Goal: Task Accomplishment & Management: Complete application form

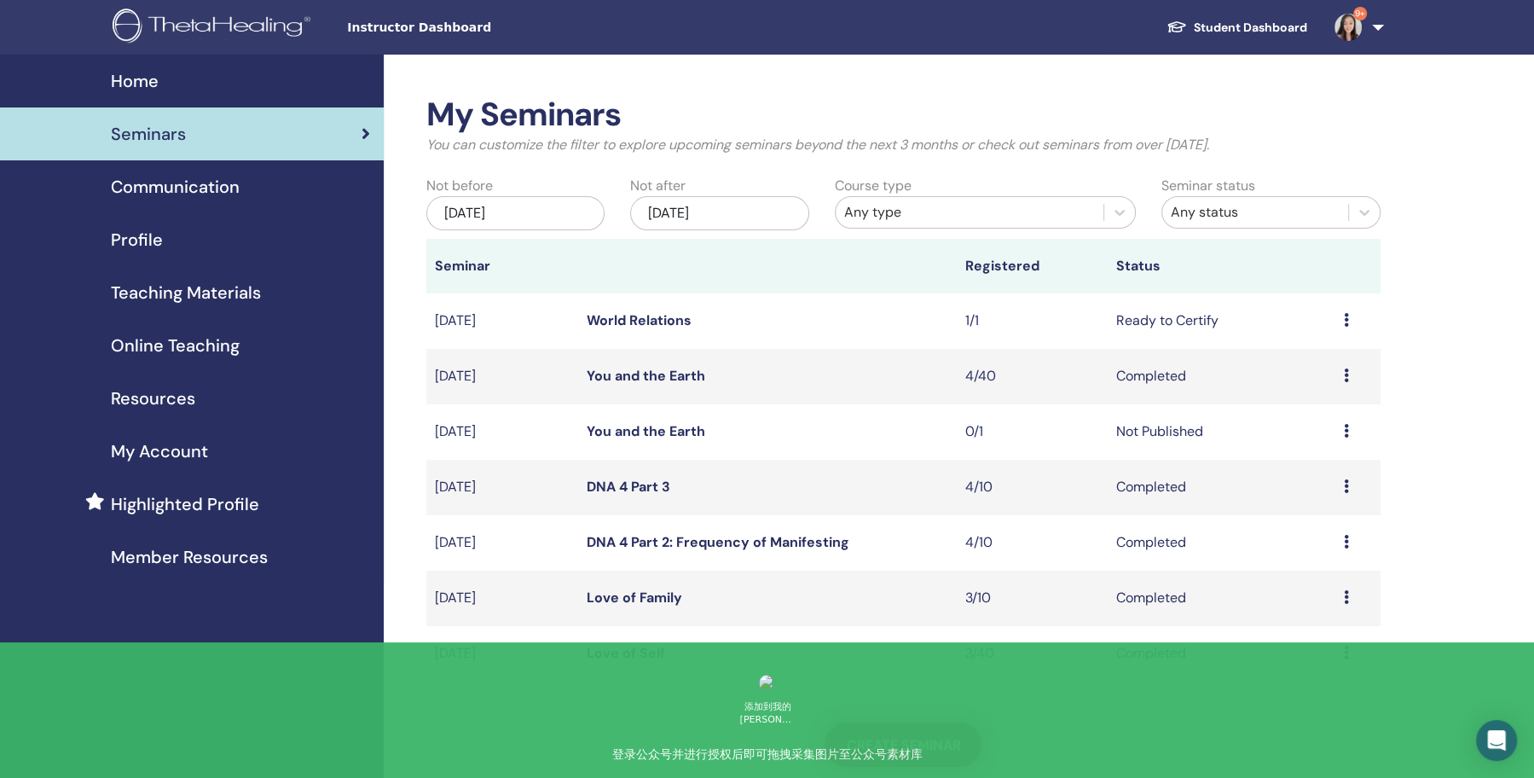
click at [929, 742] on span "Create seminar" at bounding box center [903, 745] width 114 height 18
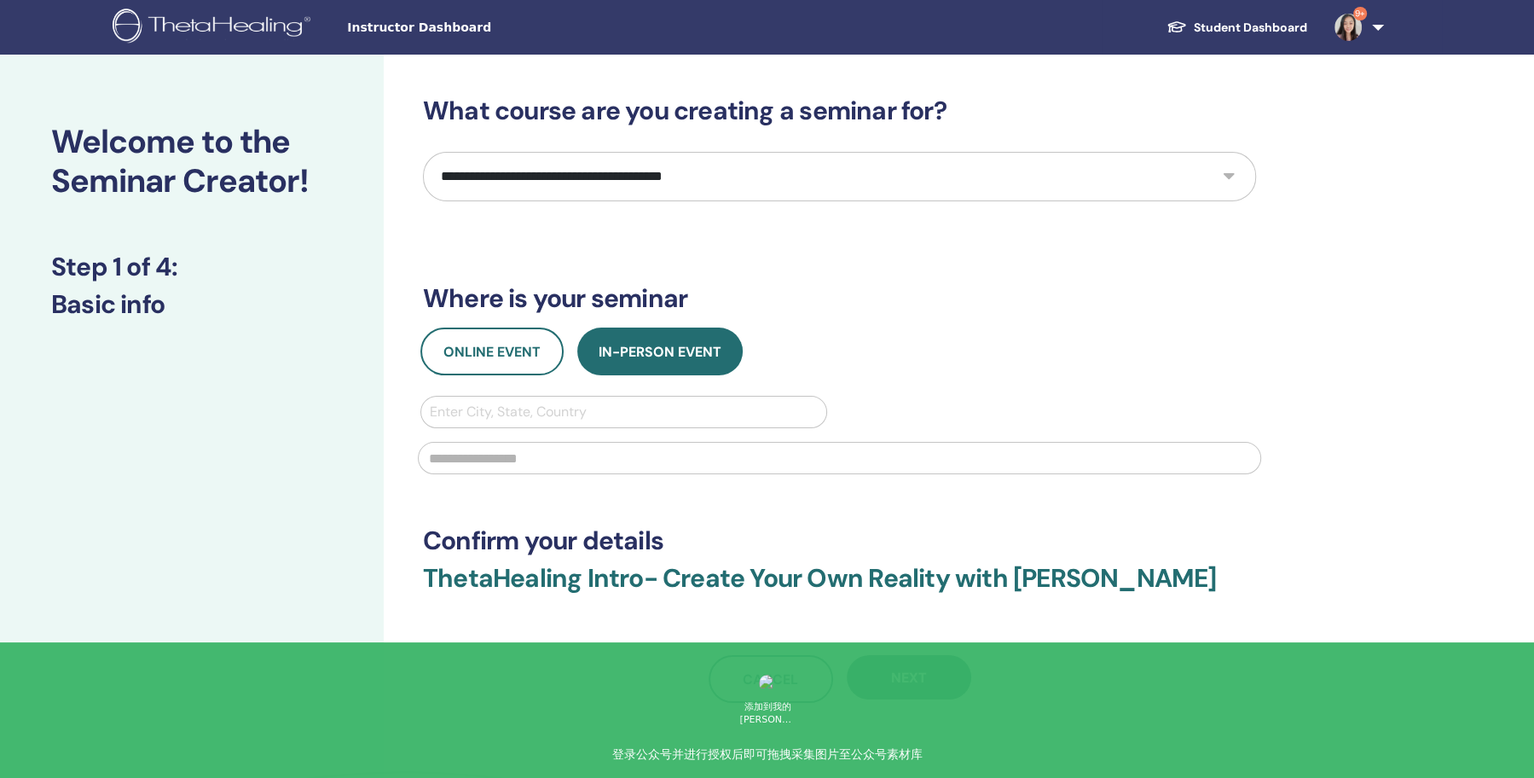
click at [703, 173] on select "**********" at bounding box center [839, 176] width 833 height 49
select select "*"
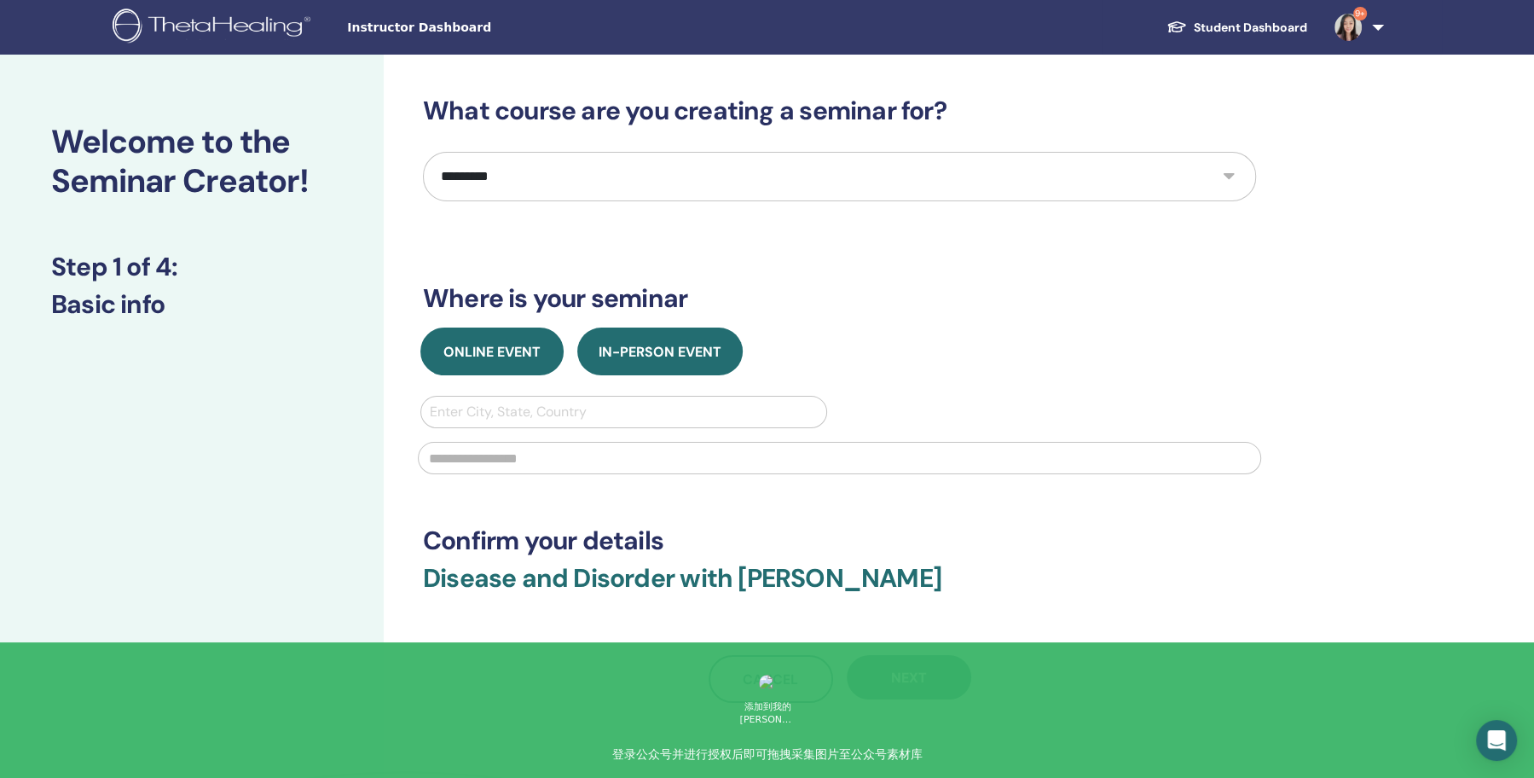
click at [544, 355] on button "Online Event" at bounding box center [491, 351] width 143 height 48
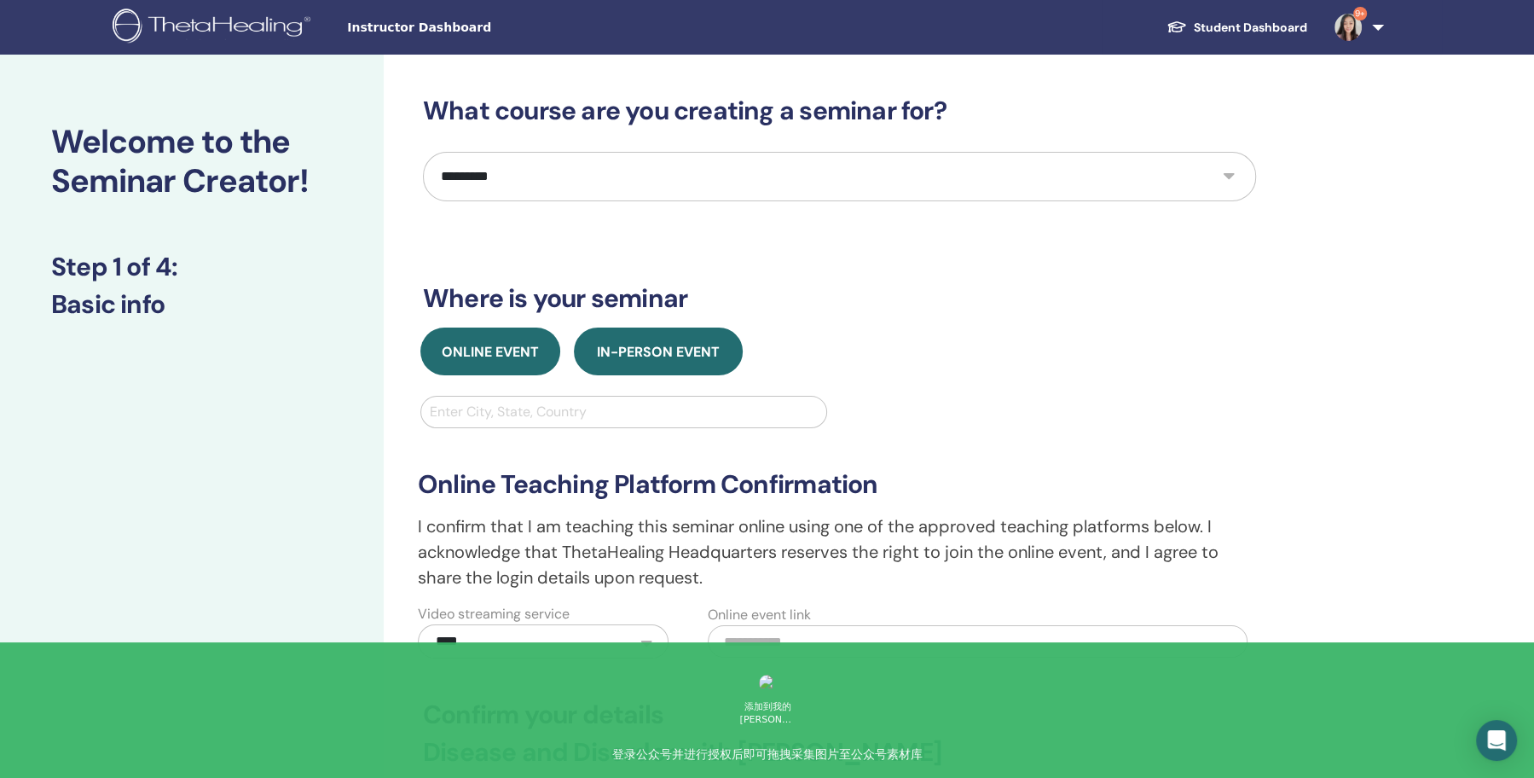
click at [620, 363] on button "In-Person Event" at bounding box center [658, 351] width 169 height 48
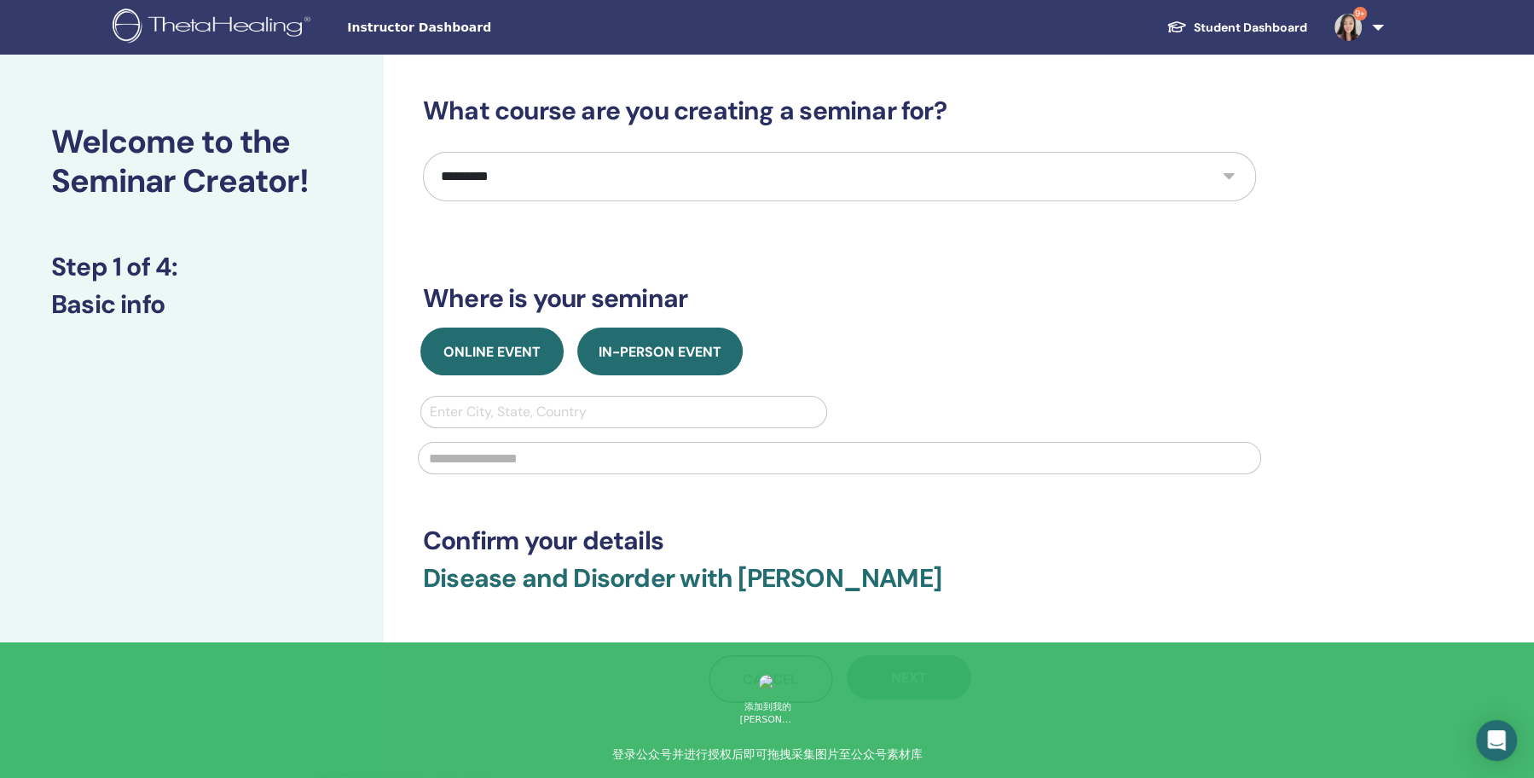
click at [544, 357] on button "Online Event" at bounding box center [491, 351] width 143 height 48
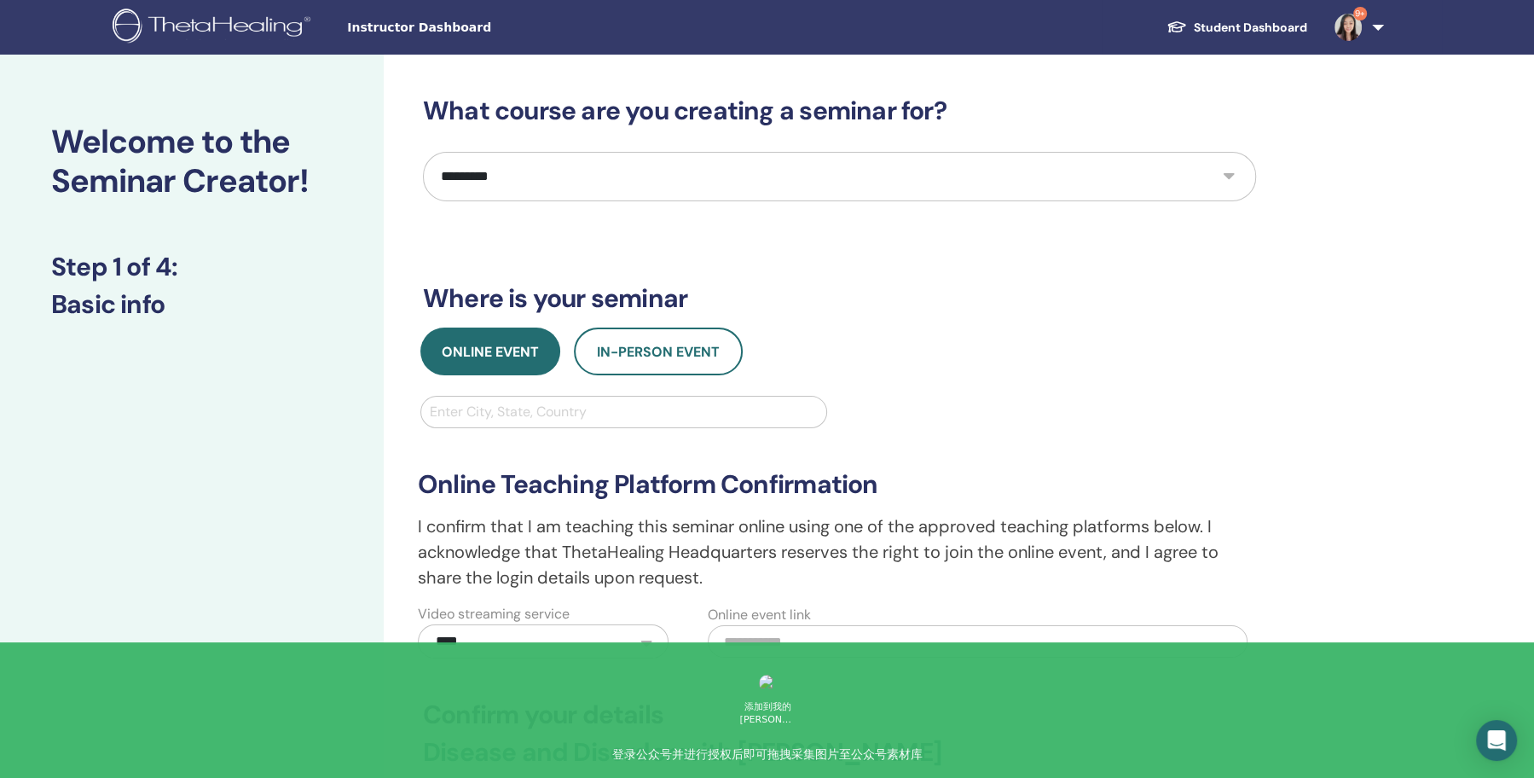
click at [547, 400] on div at bounding box center [624, 412] width 388 height 24
type input "********"
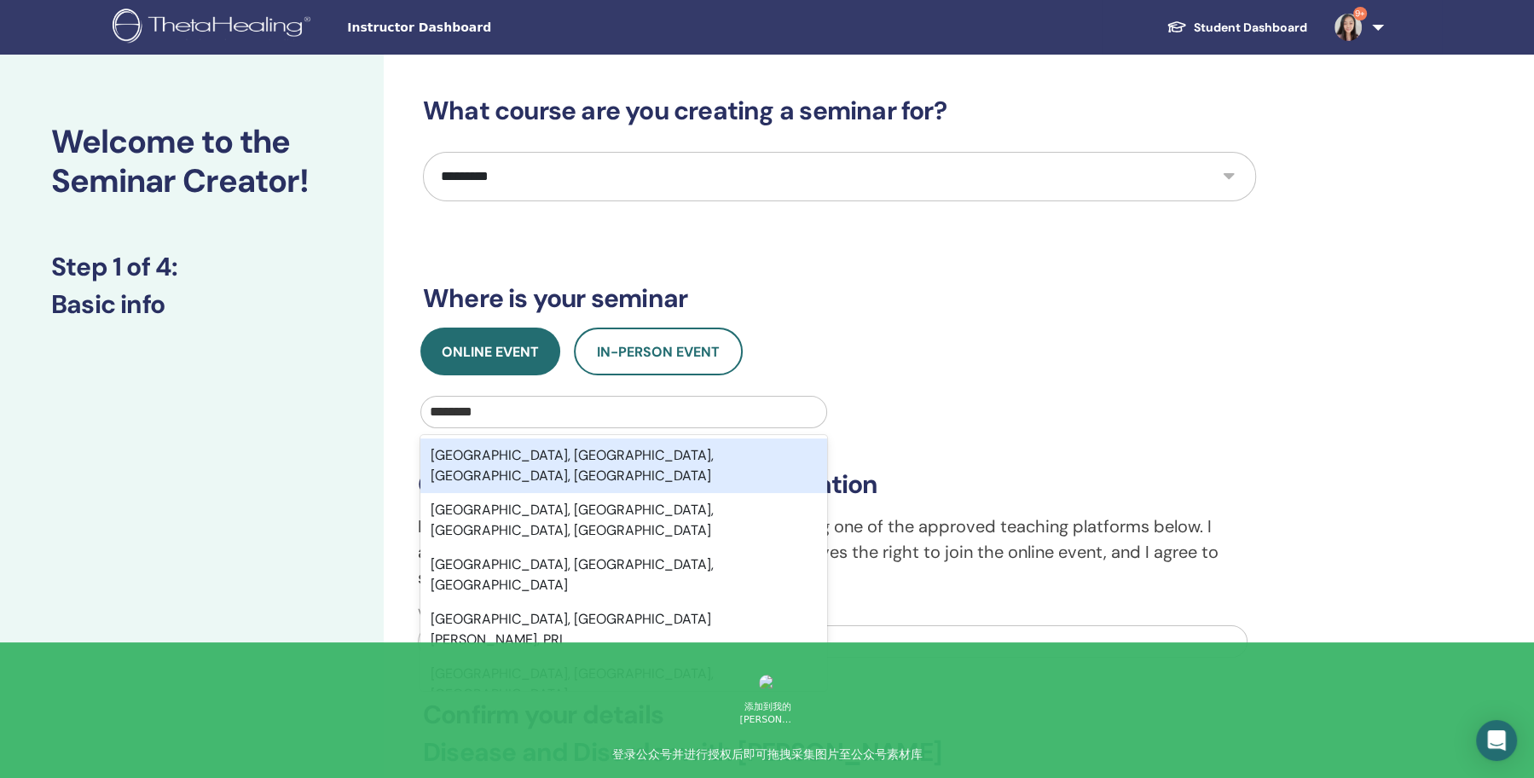
click at [597, 450] on div "[GEOGRAPHIC_DATA], [GEOGRAPHIC_DATA], [GEOGRAPHIC_DATA], [GEOGRAPHIC_DATA]" at bounding box center [623, 465] width 407 height 55
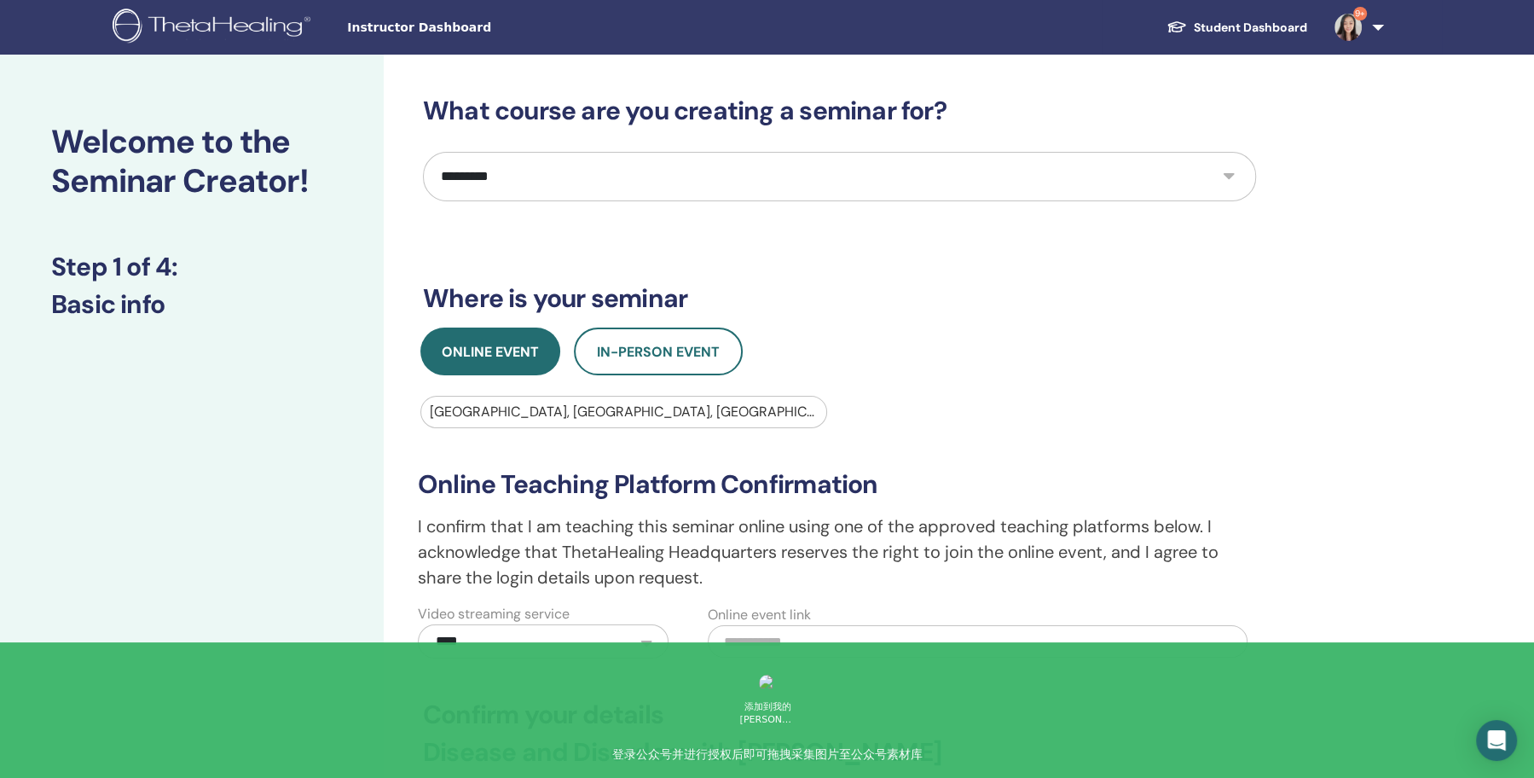
click at [410, 564] on div "**********" at bounding box center [840, 543] width 864 height 230
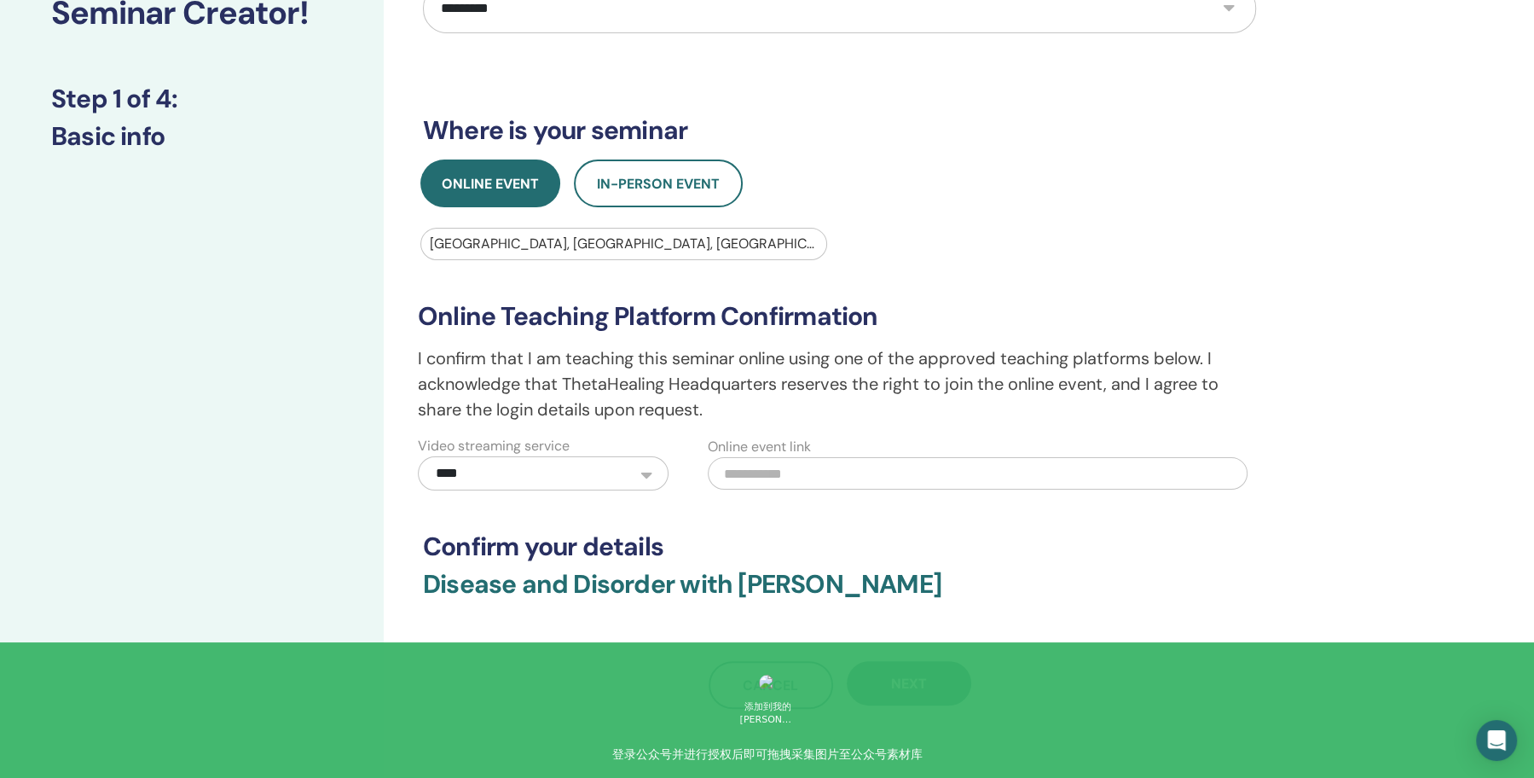
scroll to position [218, 0]
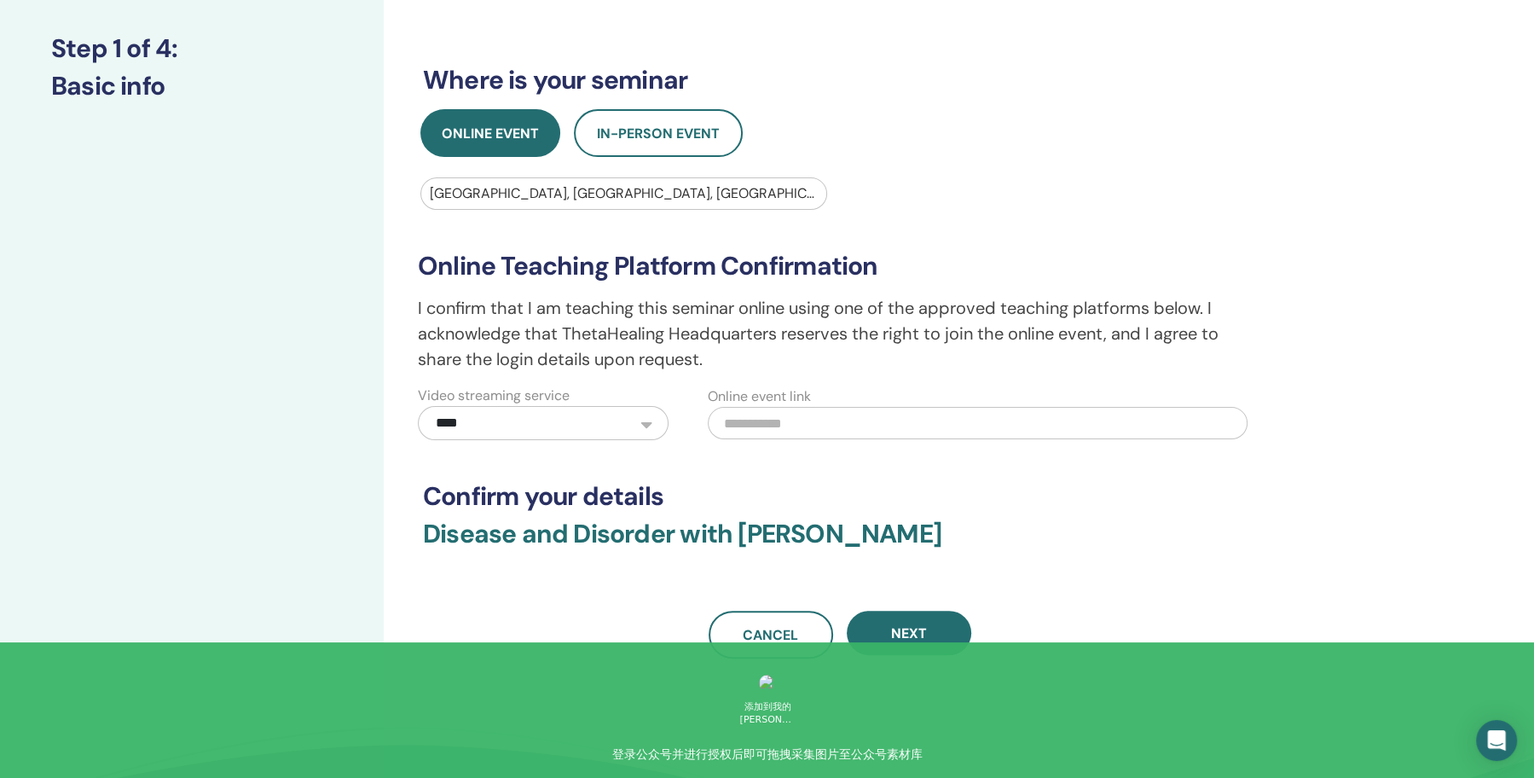
click at [642, 423] on select "**********" at bounding box center [543, 423] width 251 height 34
select select "*"
click at [784, 429] on input "text" at bounding box center [978, 423] width 541 height 32
paste input "**********"
click at [888, 624] on button "Next" at bounding box center [909, 633] width 124 height 44
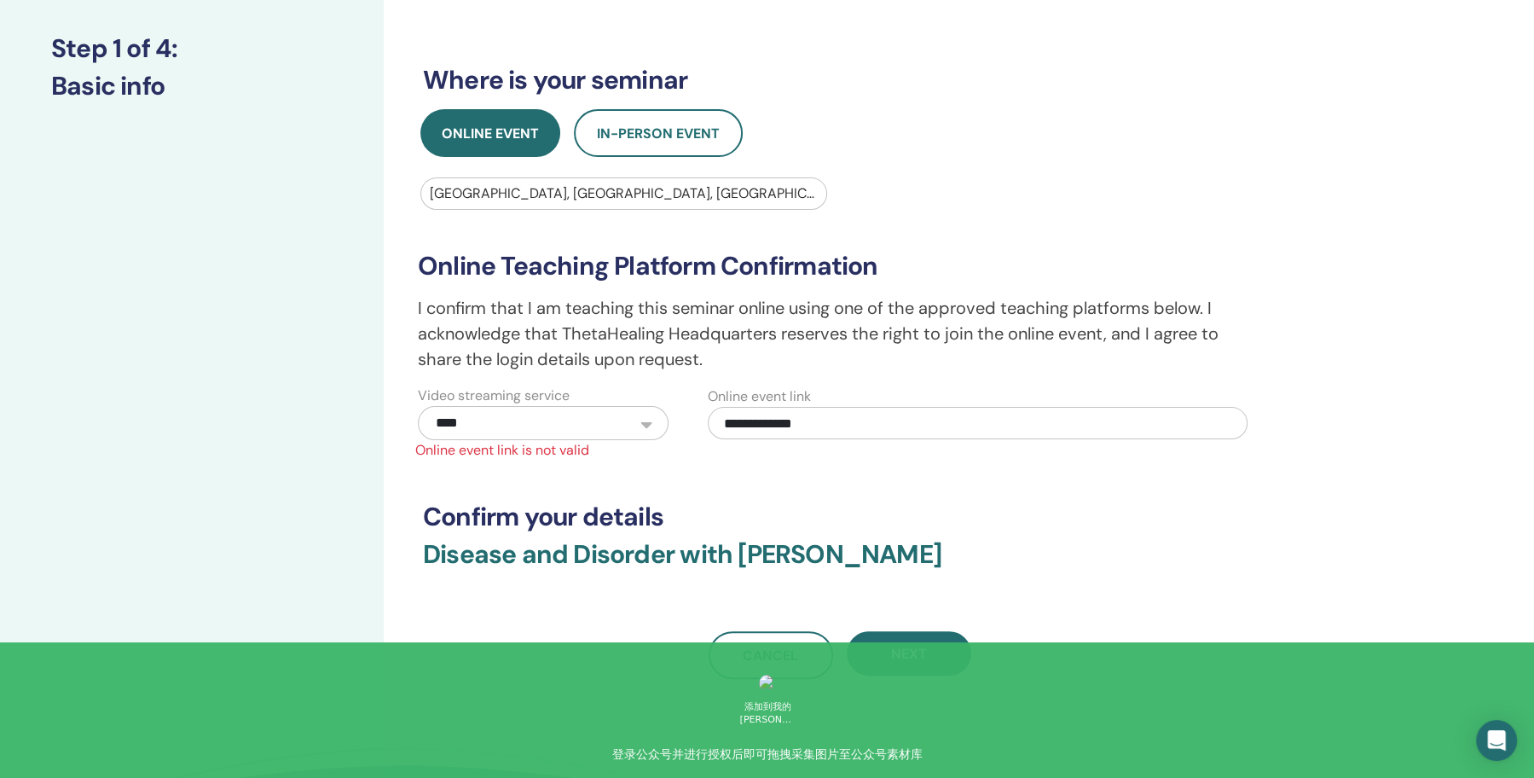
click at [857, 412] on input "**********" at bounding box center [978, 423] width 541 height 32
paste input "**********"
type input "**********"
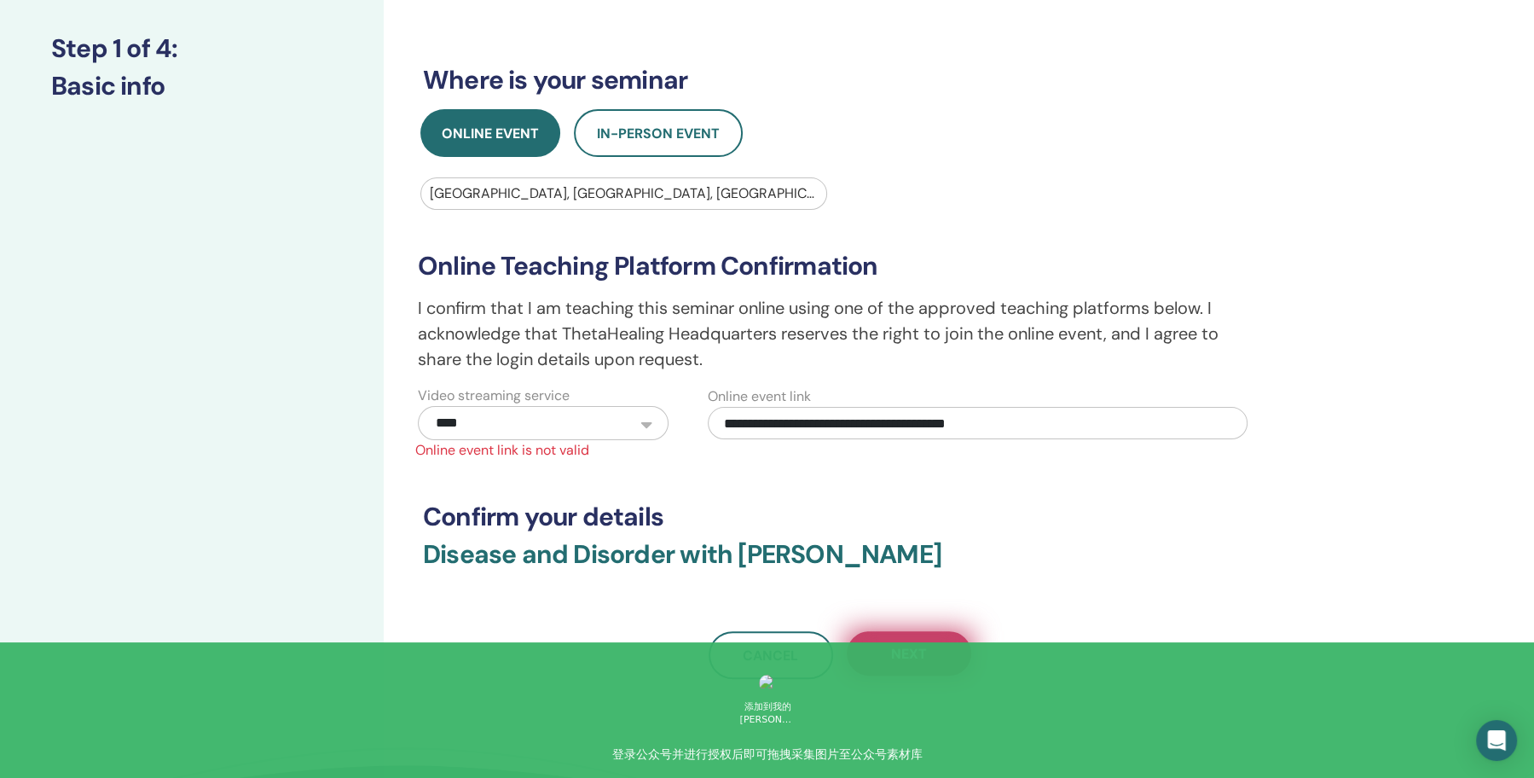
click at [917, 645] on span "Next" at bounding box center [909, 654] width 36 height 18
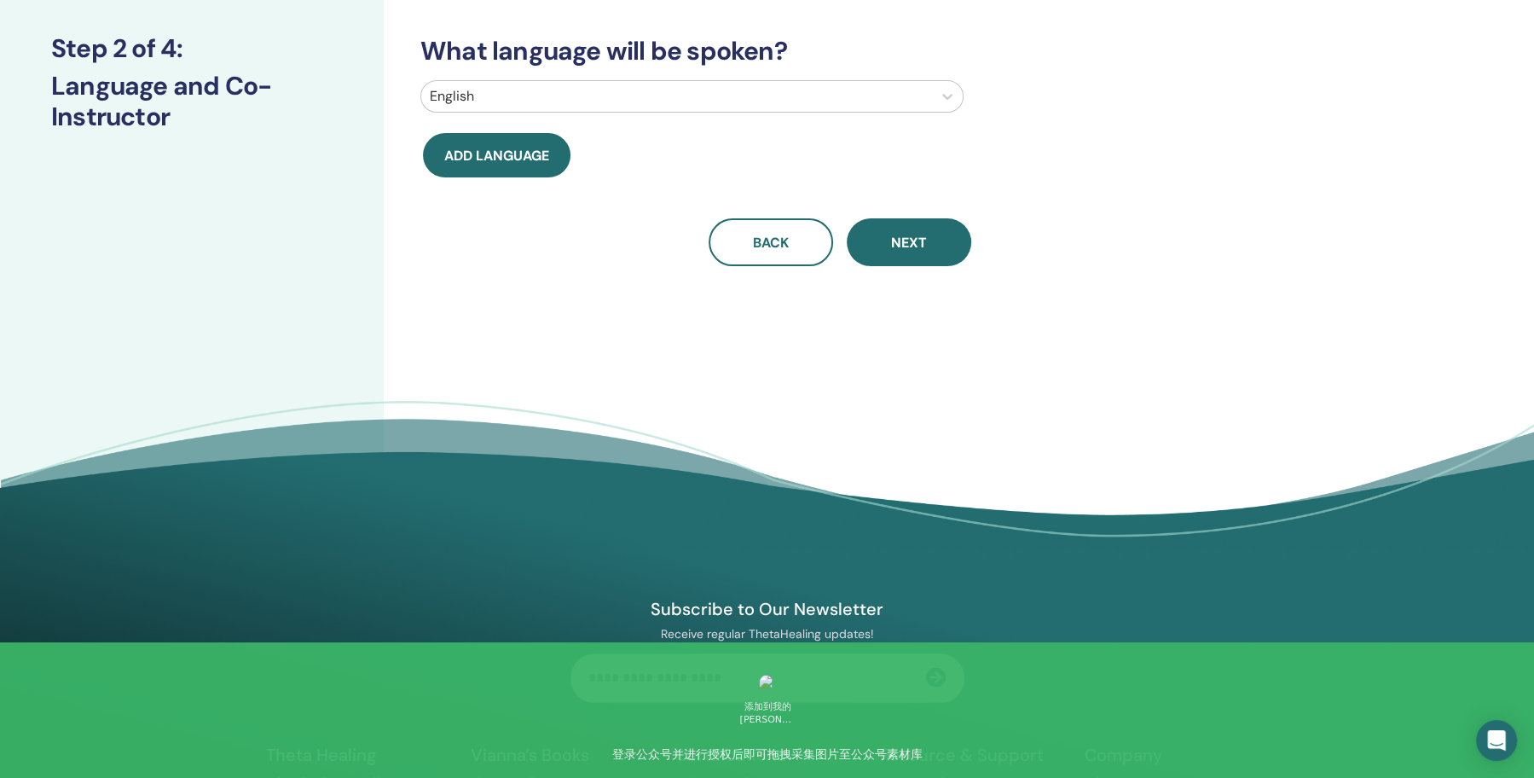
scroll to position [60, 0]
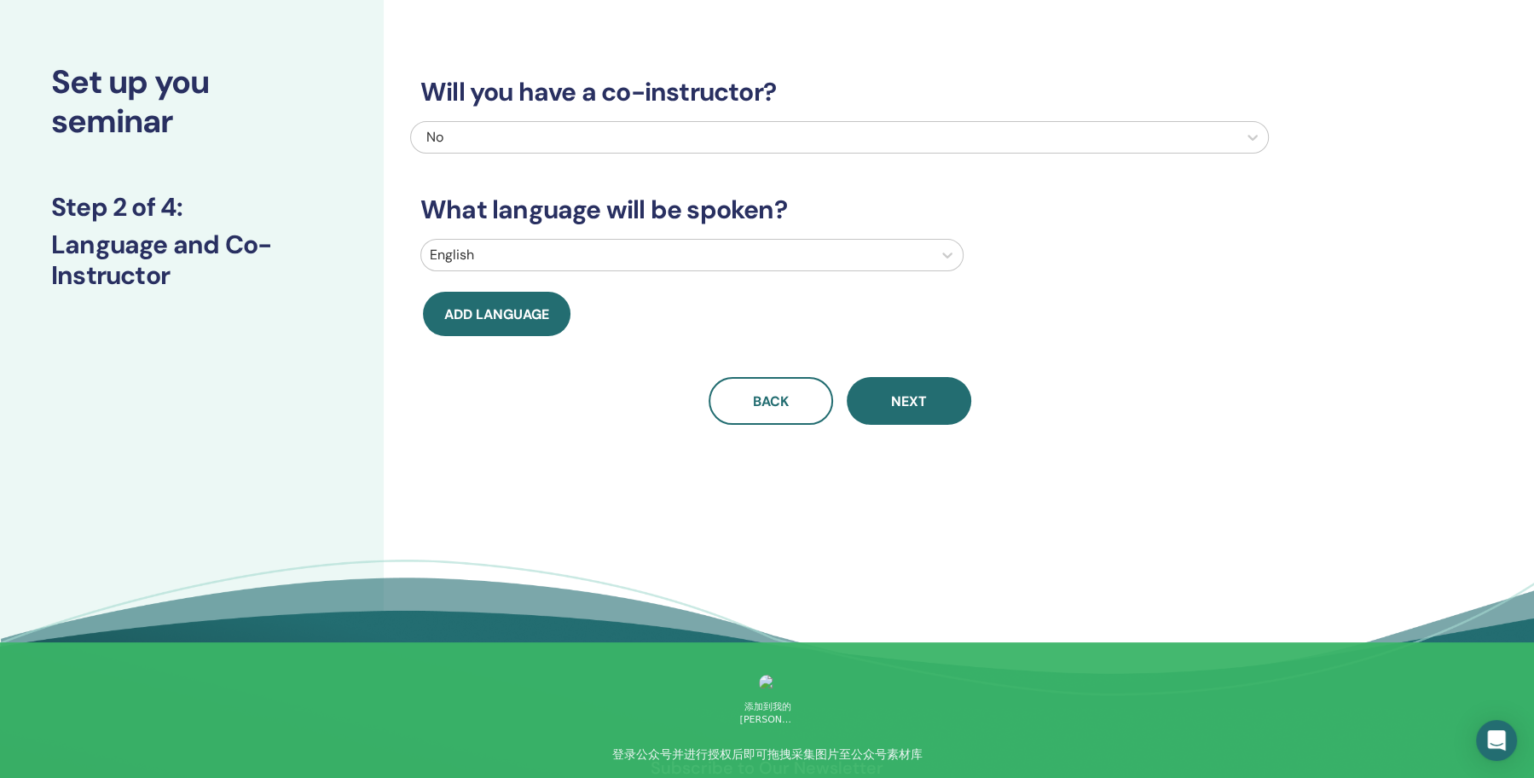
click at [532, 252] on div at bounding box center [677, 255] width 494 height 24
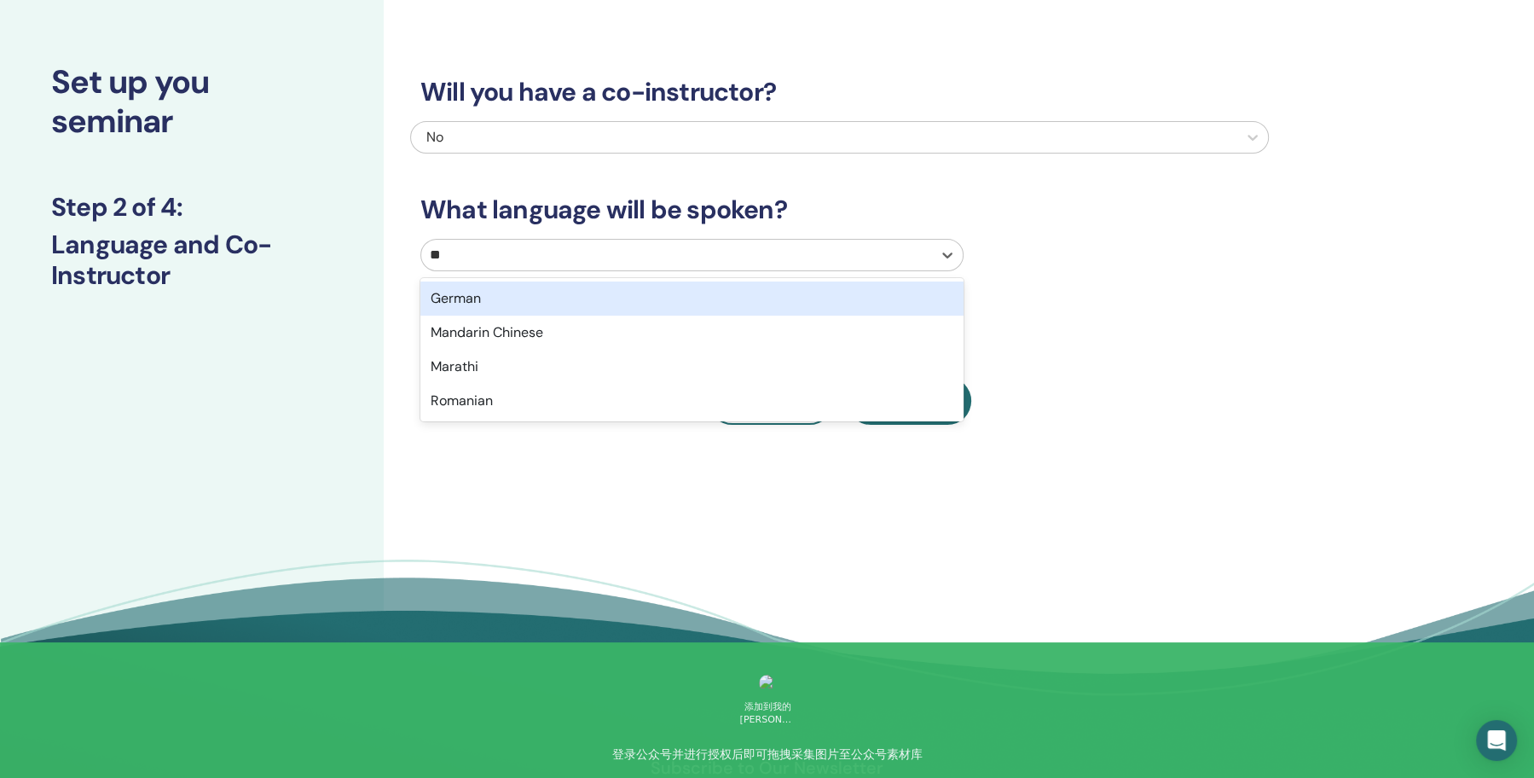
type input "***"
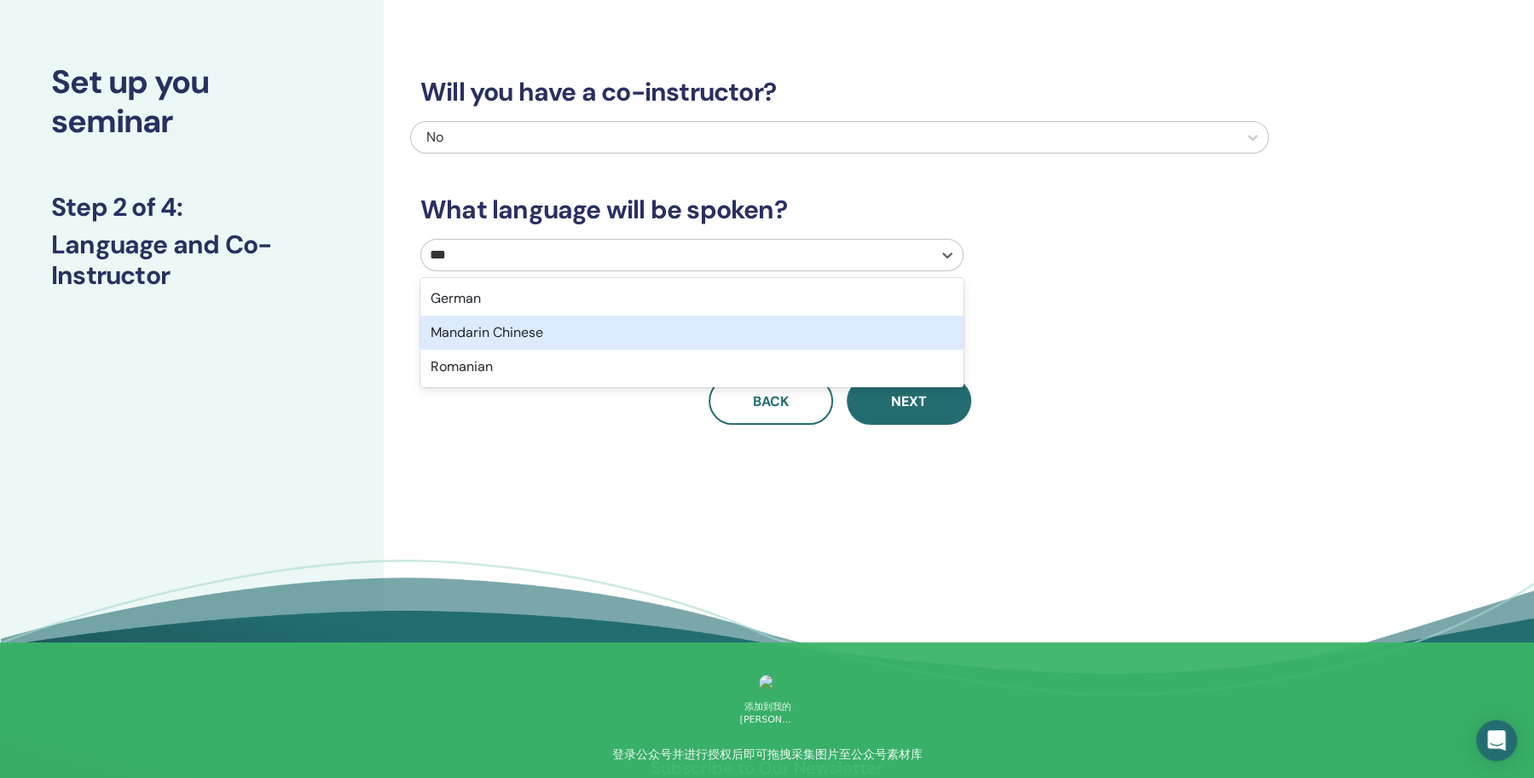
click at [517, 327] on div "Mandarin Chinese" at bounding box center [691, 332] width 543 height 34
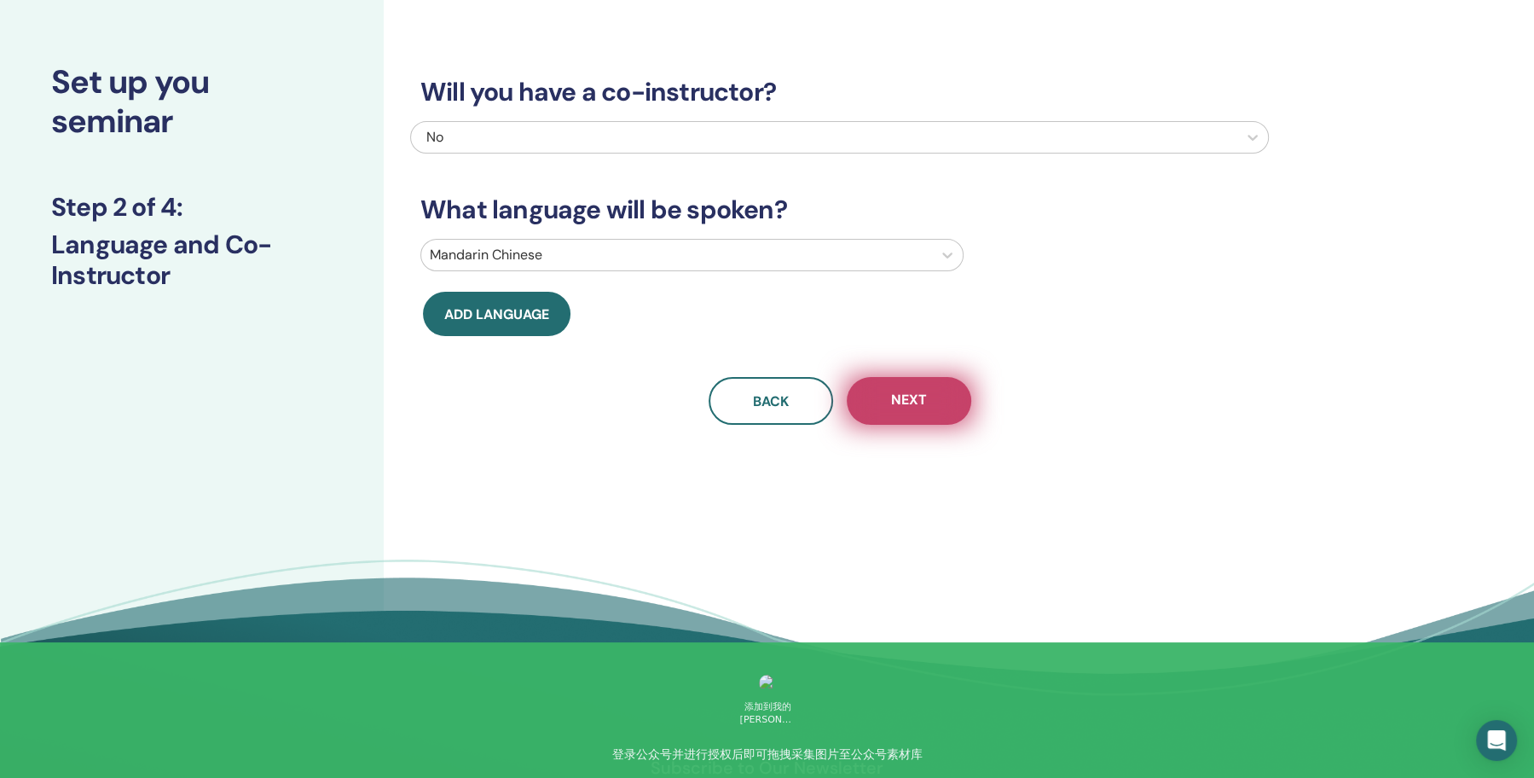
click at [904, 419] on button "Next" at bounding box center [909, 401] width 124 height 48
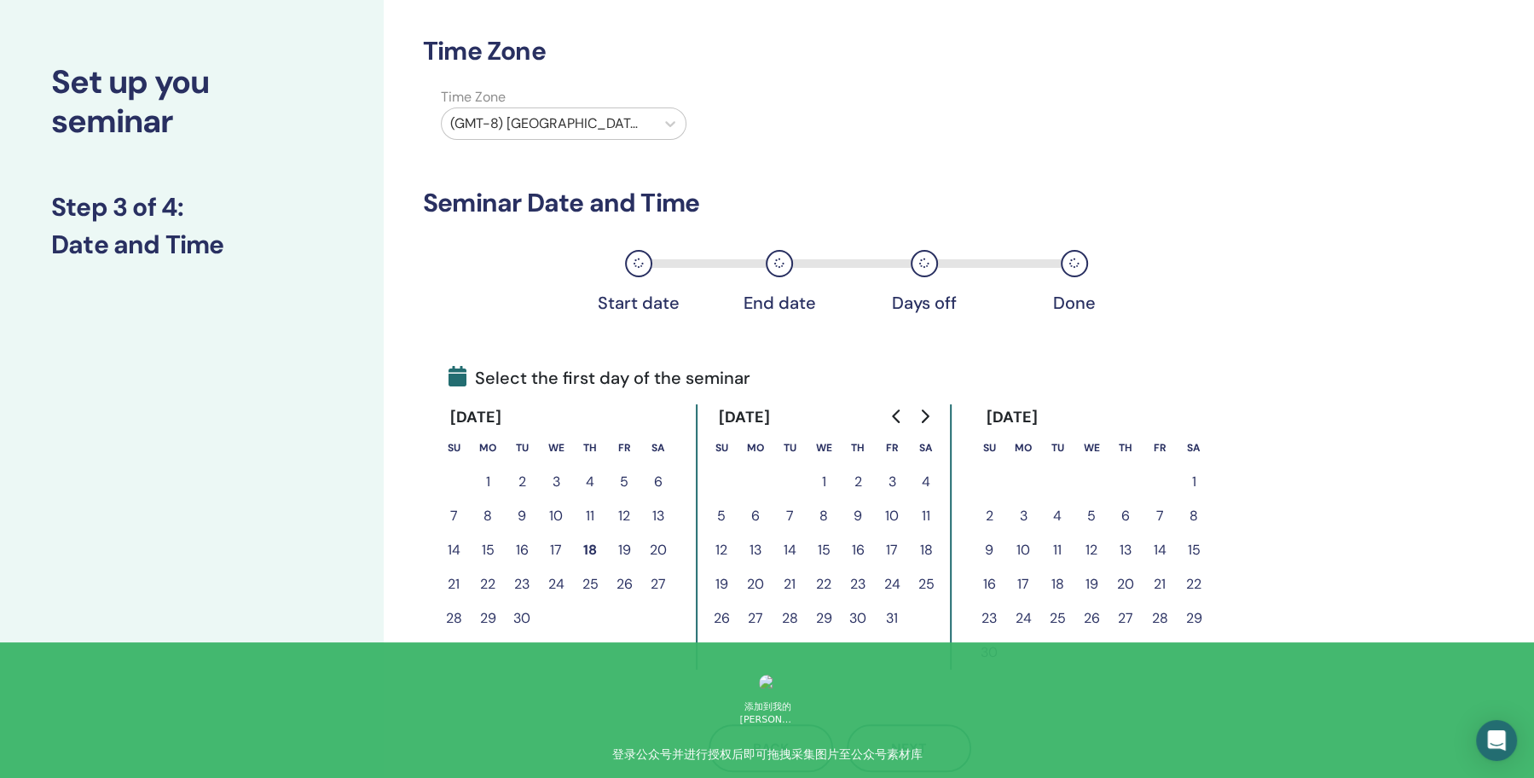
click at [486, 512] on button "8" at bounding box center [488, 516] width 34 height 34
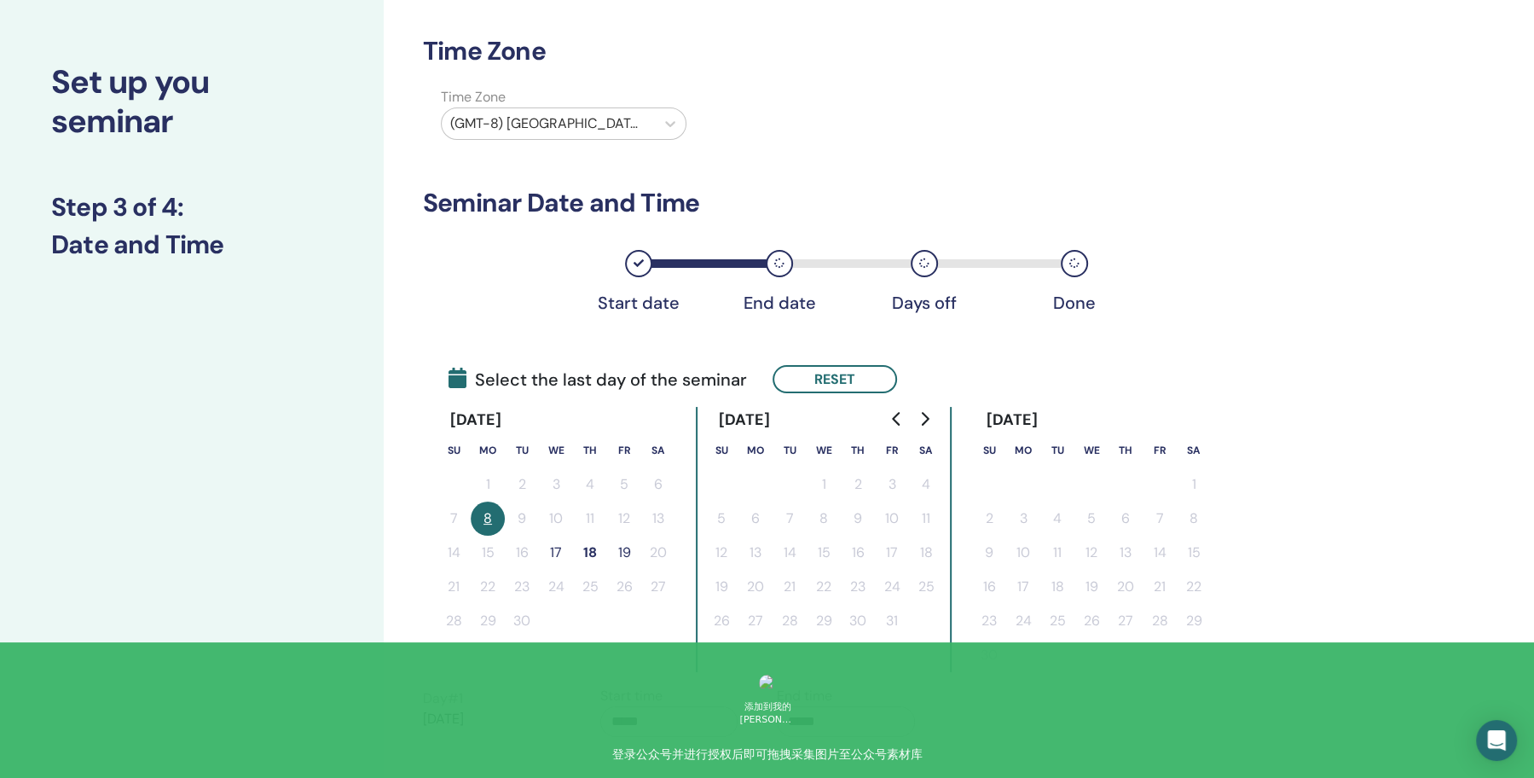
click at [625, 549] on button "19" at bounding box center [624, 552] width 34 height 34
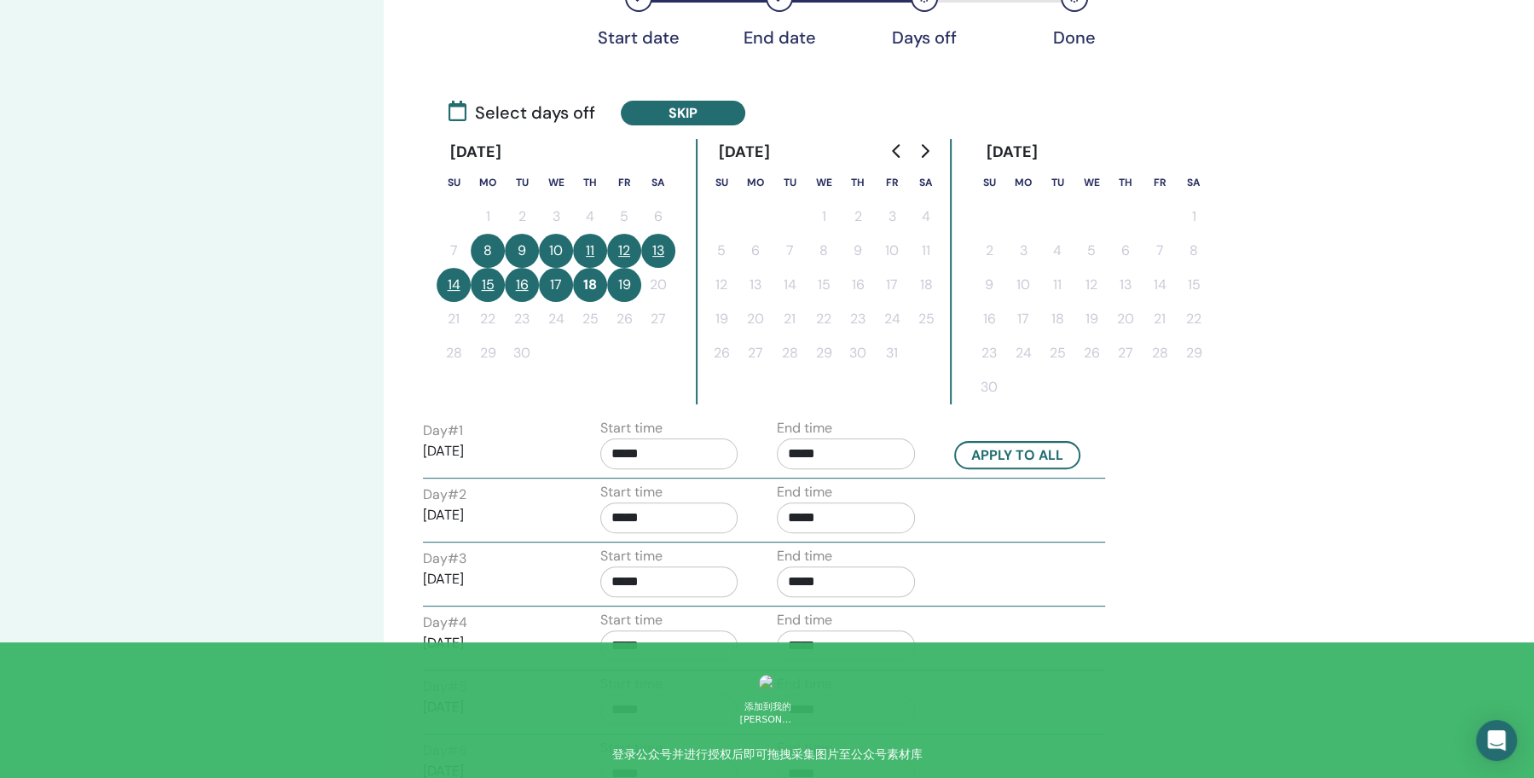
scroll to position [213, 0]
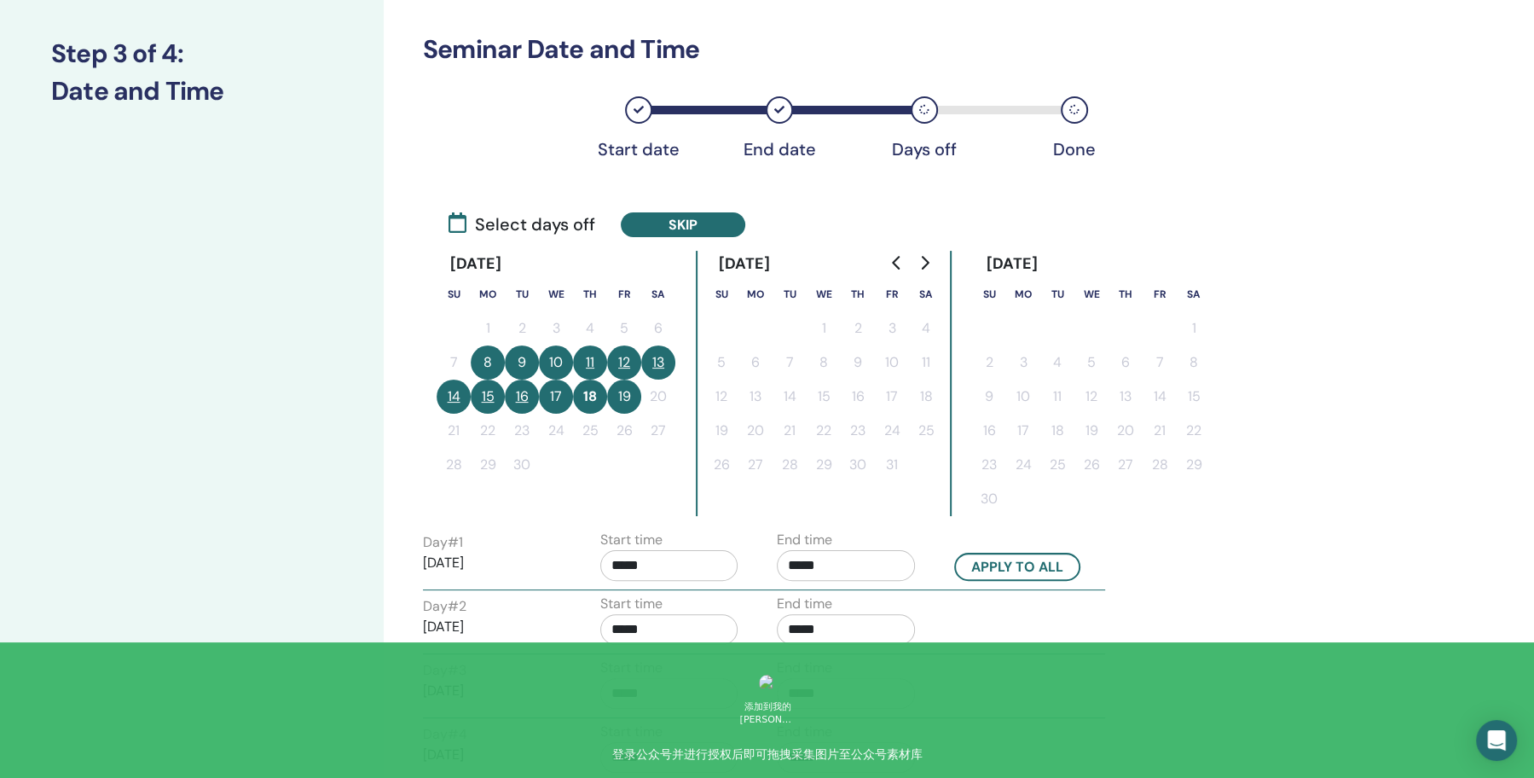
click at [668, 362] on button "13" at bounding box center [658, 362] width 34 height 34
click at [459, 388] on button "14" at bounding box center [454, 396] width 34 height 34
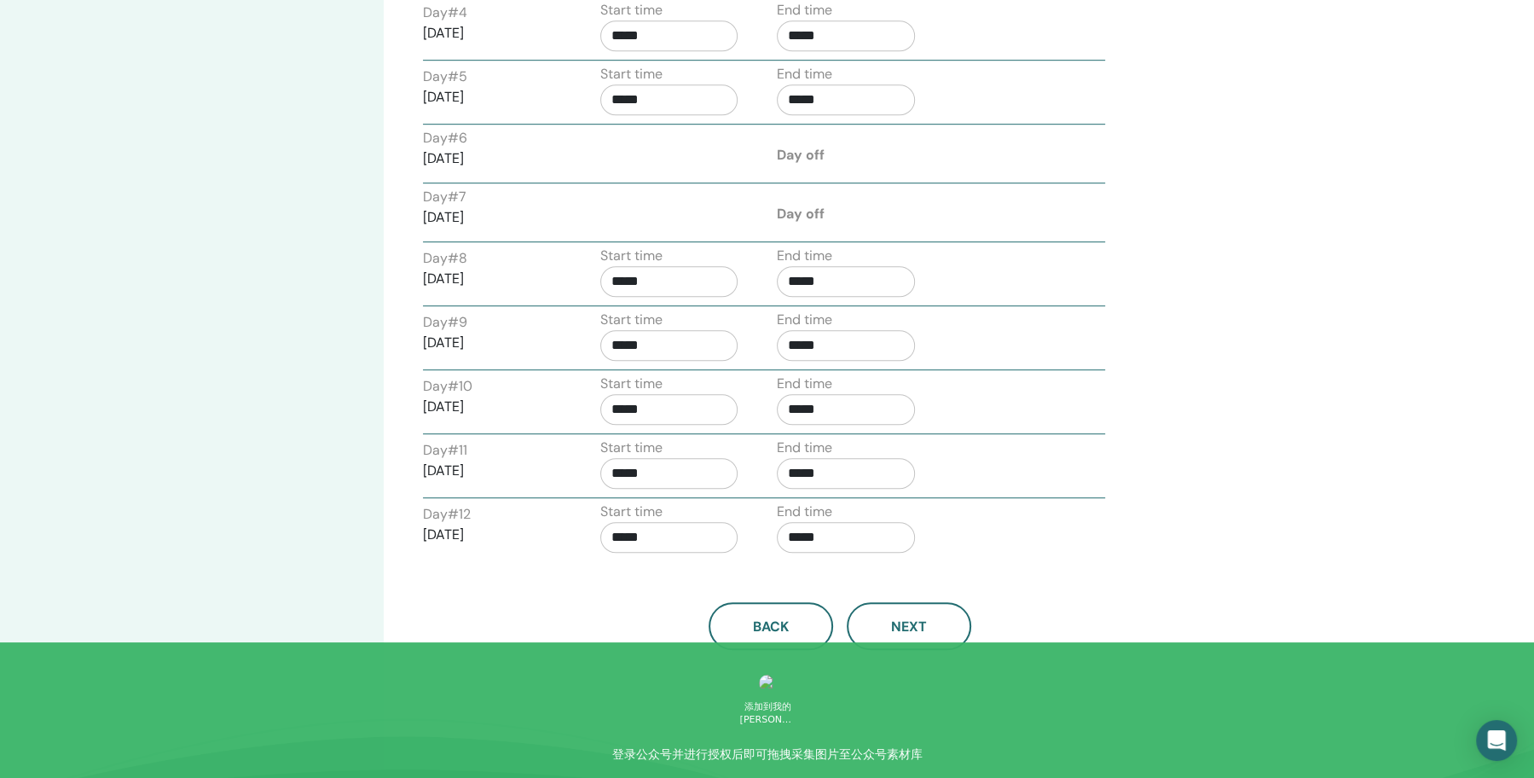
scroll to position [935, 0]
click at [806, 524] on input "*****" at bounding box center [846, 536] width 138 height 31
click at [870, 574] on span "▲" at bounding box center [864, 570] width 34 height 34
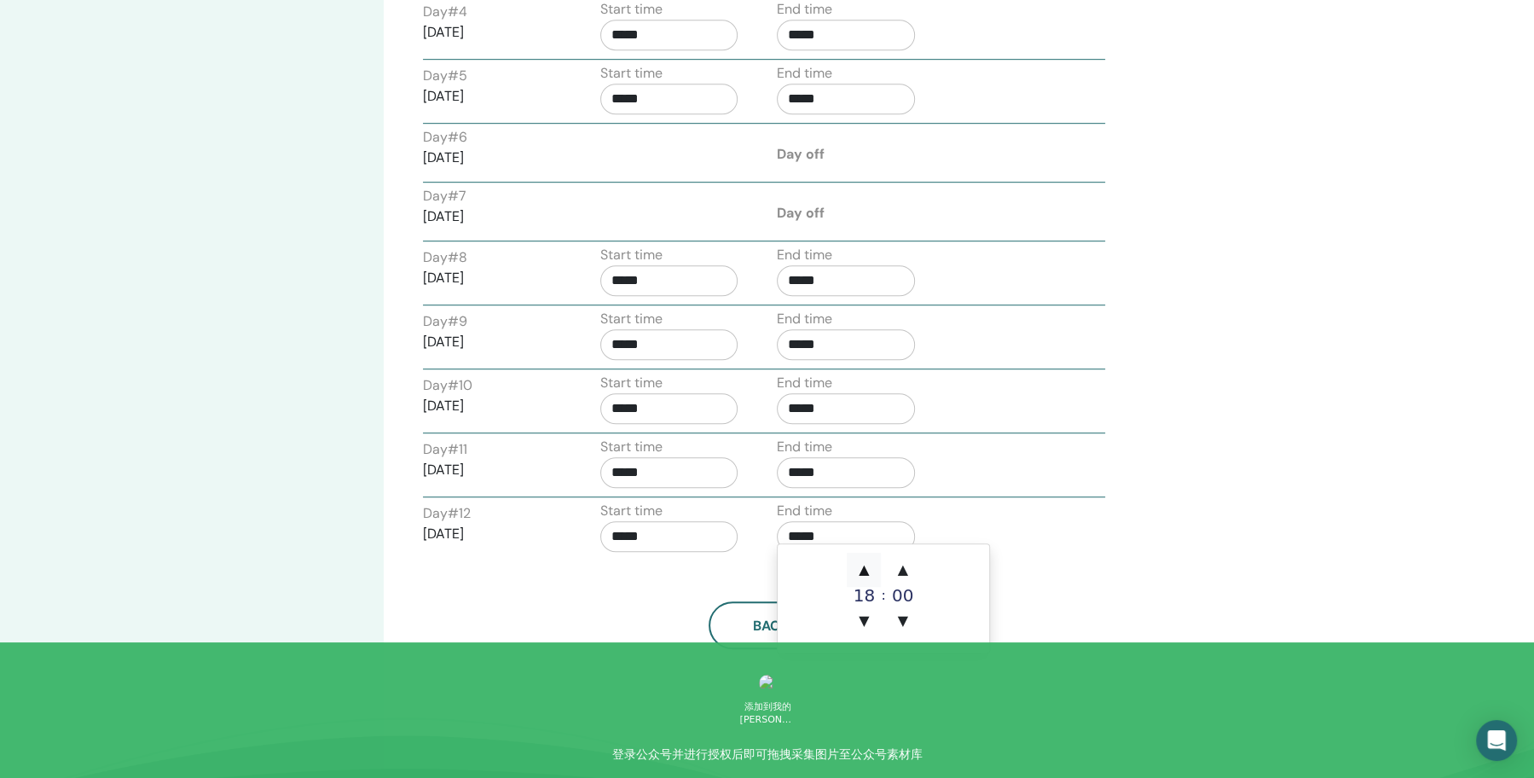
click at [870, 574] on span "▲" at bounding box center [864, 570] width 34 height 34
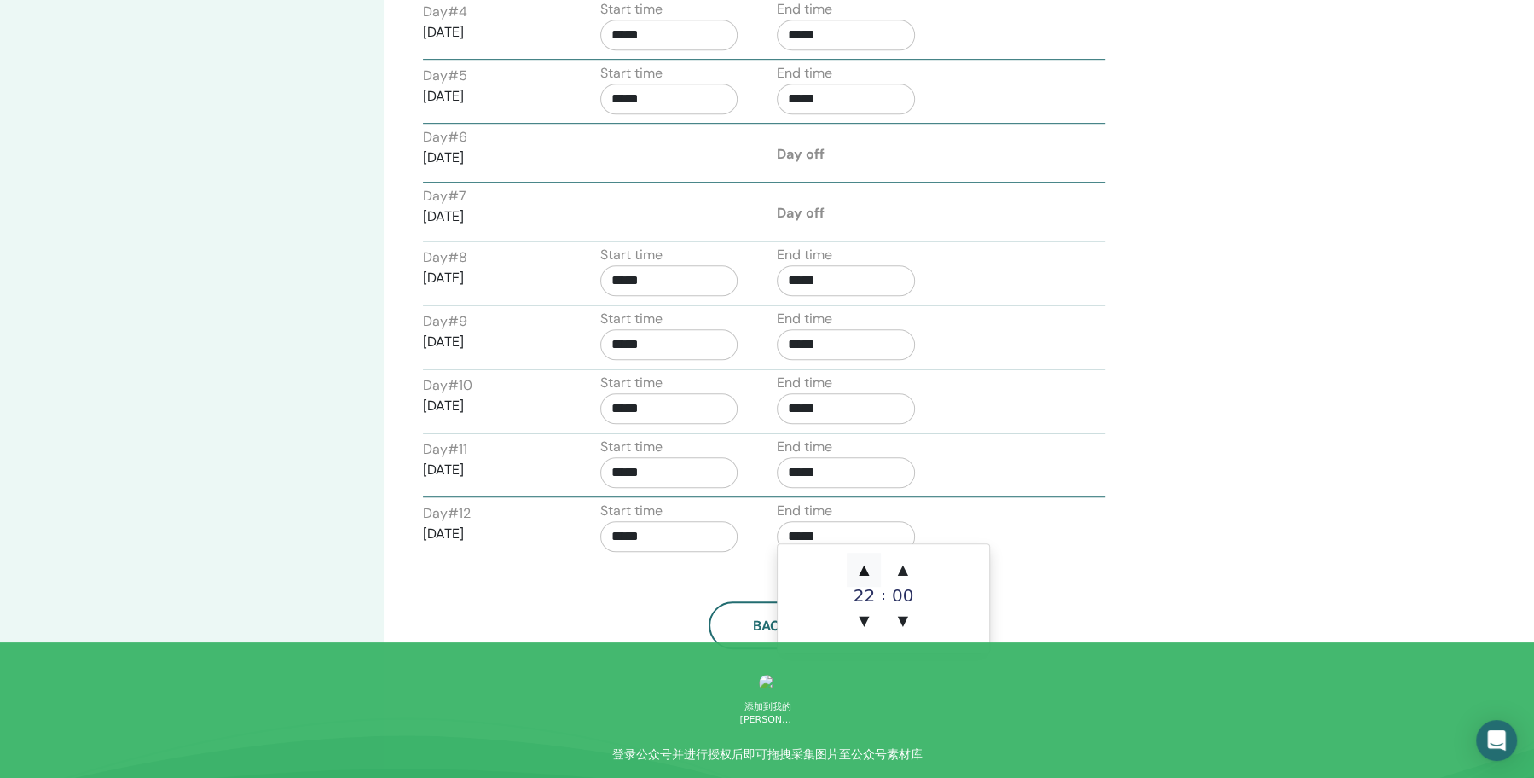
type input "*****"
click at [870, 574] on span "▲" at bounding box center [864, 570] width 34 height 34
click at [870, 615] on span "▼" at bounding box center [864, 621] width 34 height 34
click at [1080, 640] on div "Time Zone Time Zone (GMT-8) [GEOGRAPHIC_DATA]/[US_STATE] Seminar Date and Time …" at bounding box center [895, 3] width 1022 height 1768
click at [927, 633] on button "Next" at bounding box center [909, 625] width 124 height 48
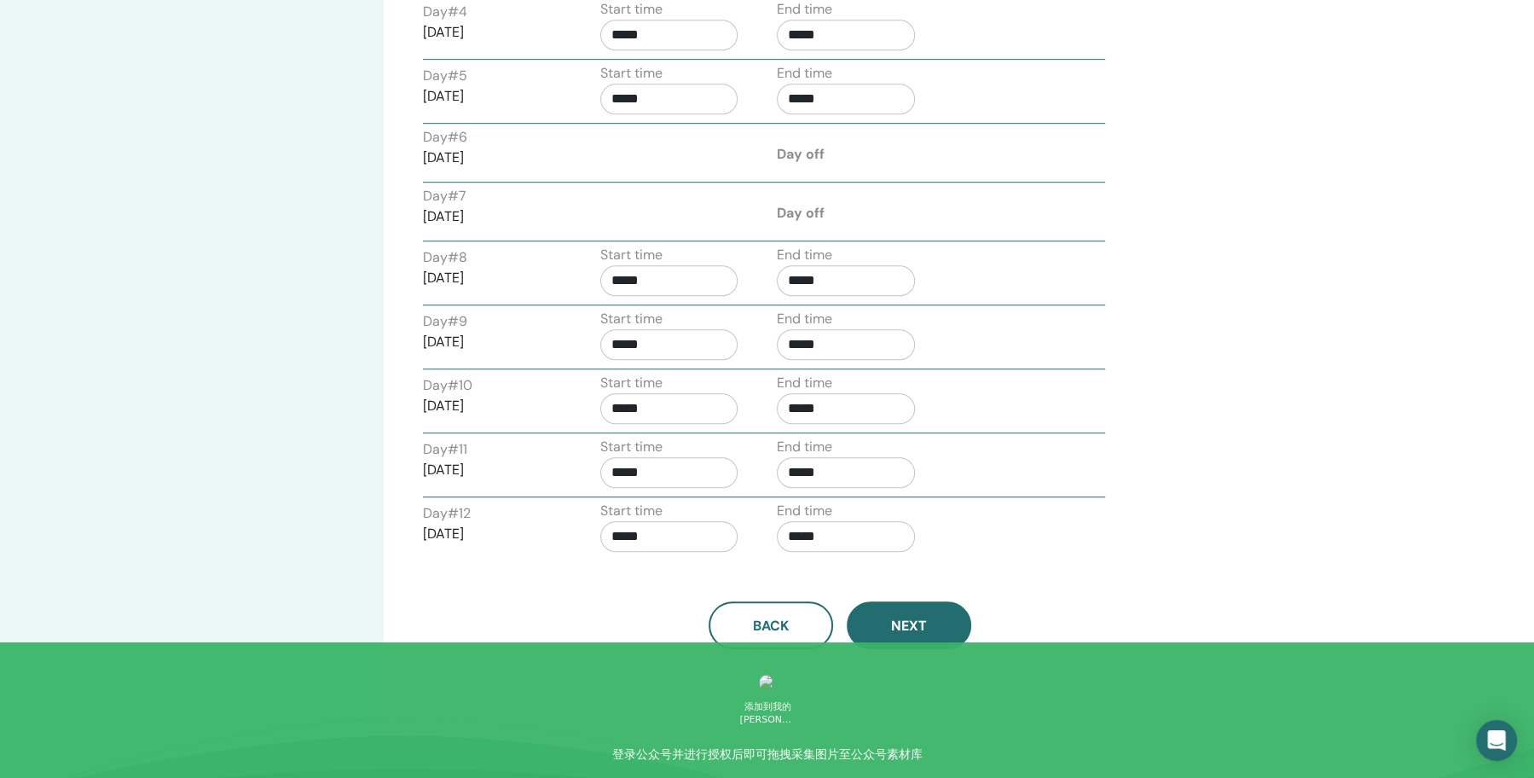
click at [900, 616] on span "Next" at bounding box center [909, 625] width 36 height 18
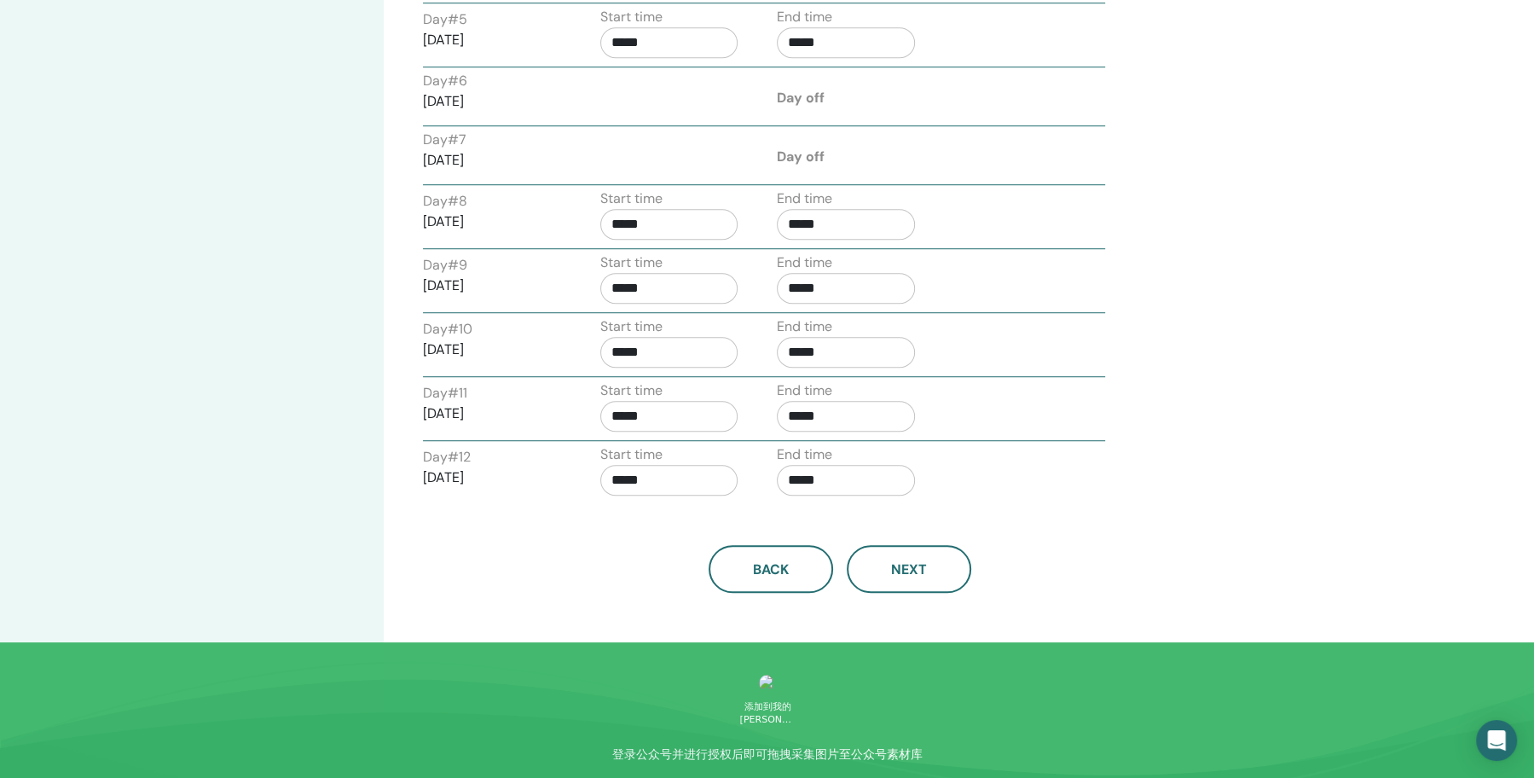
scroll to position [1263, 0]
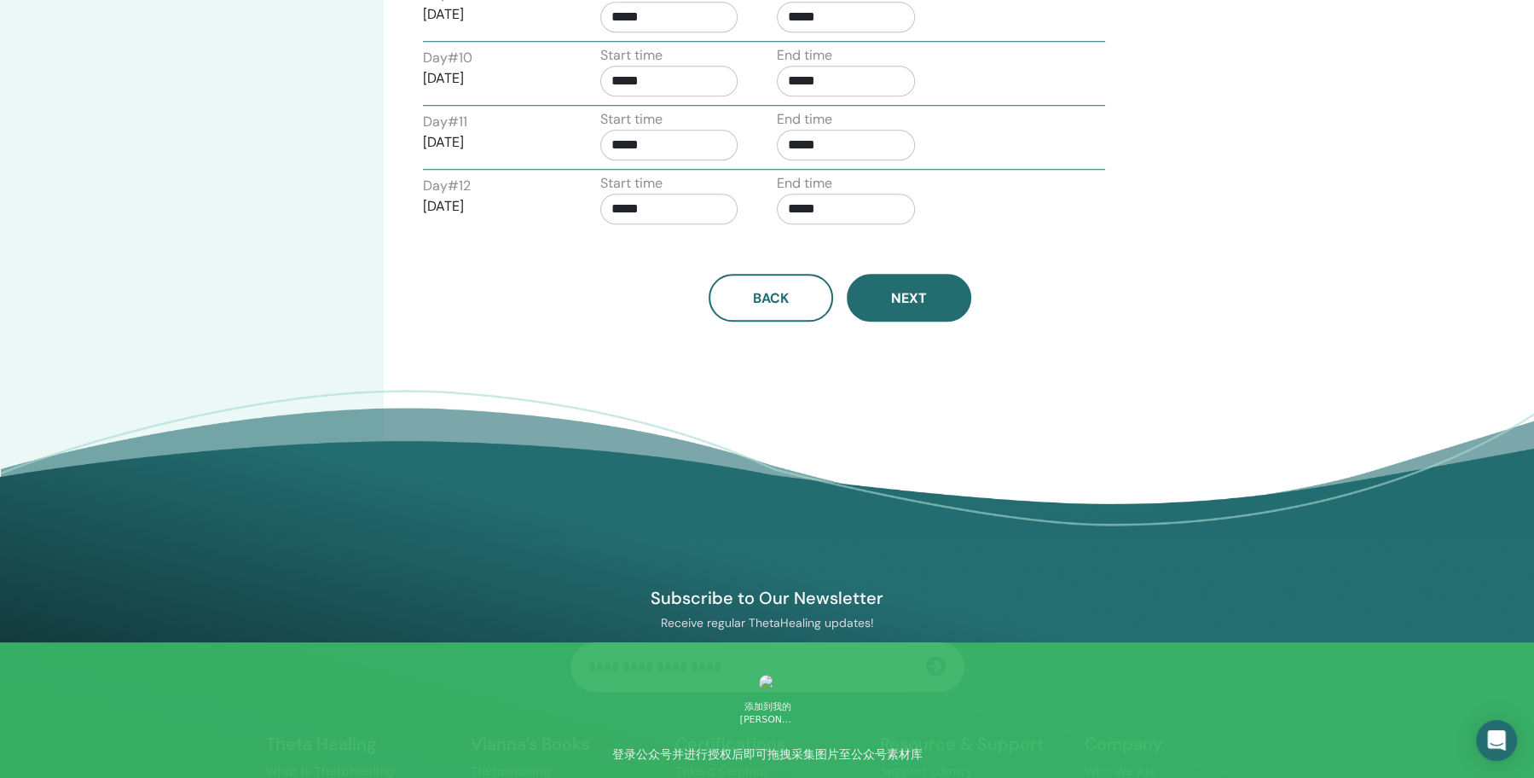
click at [903, 302] on button "Next" at bounding box center [909, 298] width 124 height 48
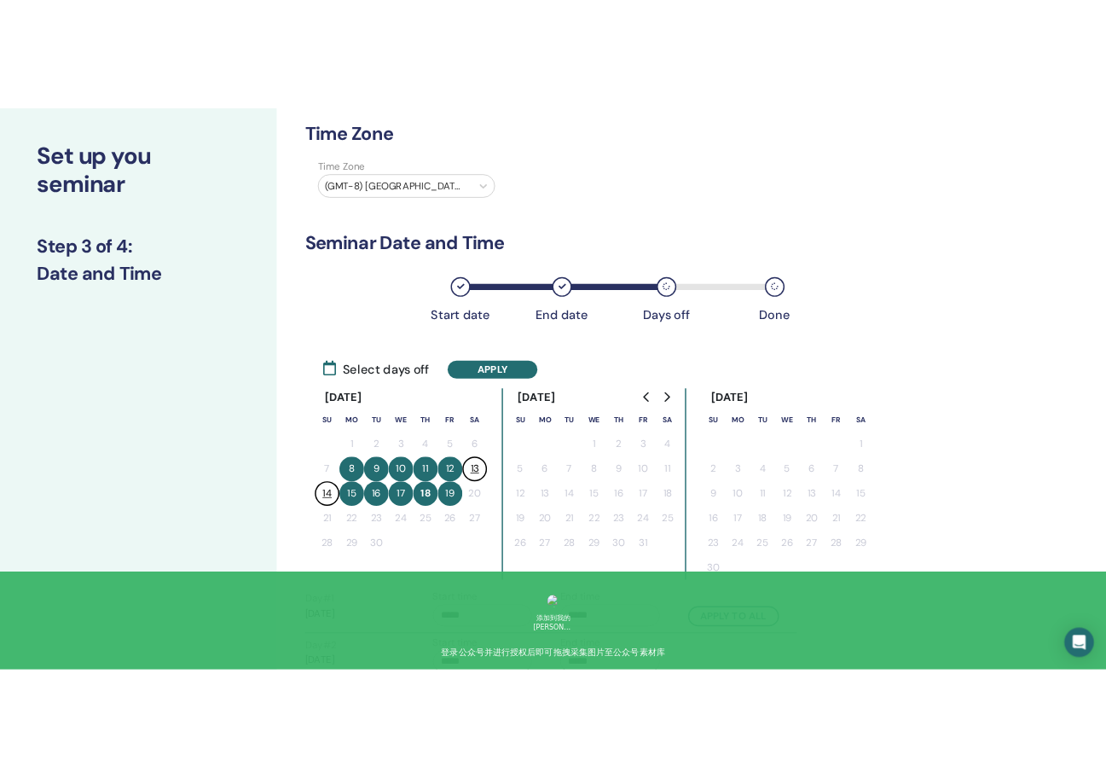
scroll to position [0, 0]
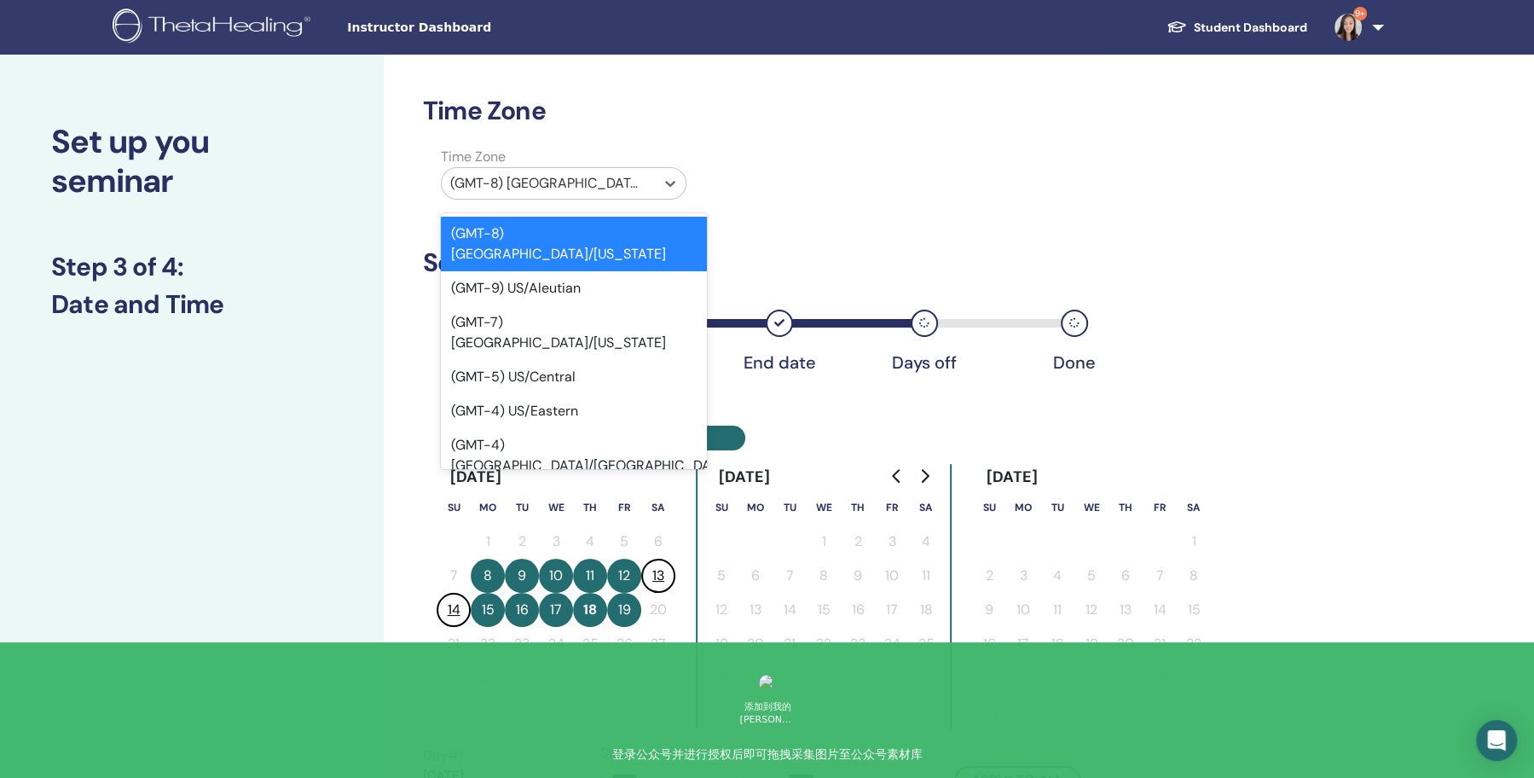
click at [614, 184] on div at bounding box center [548, 183] width 196 height 24
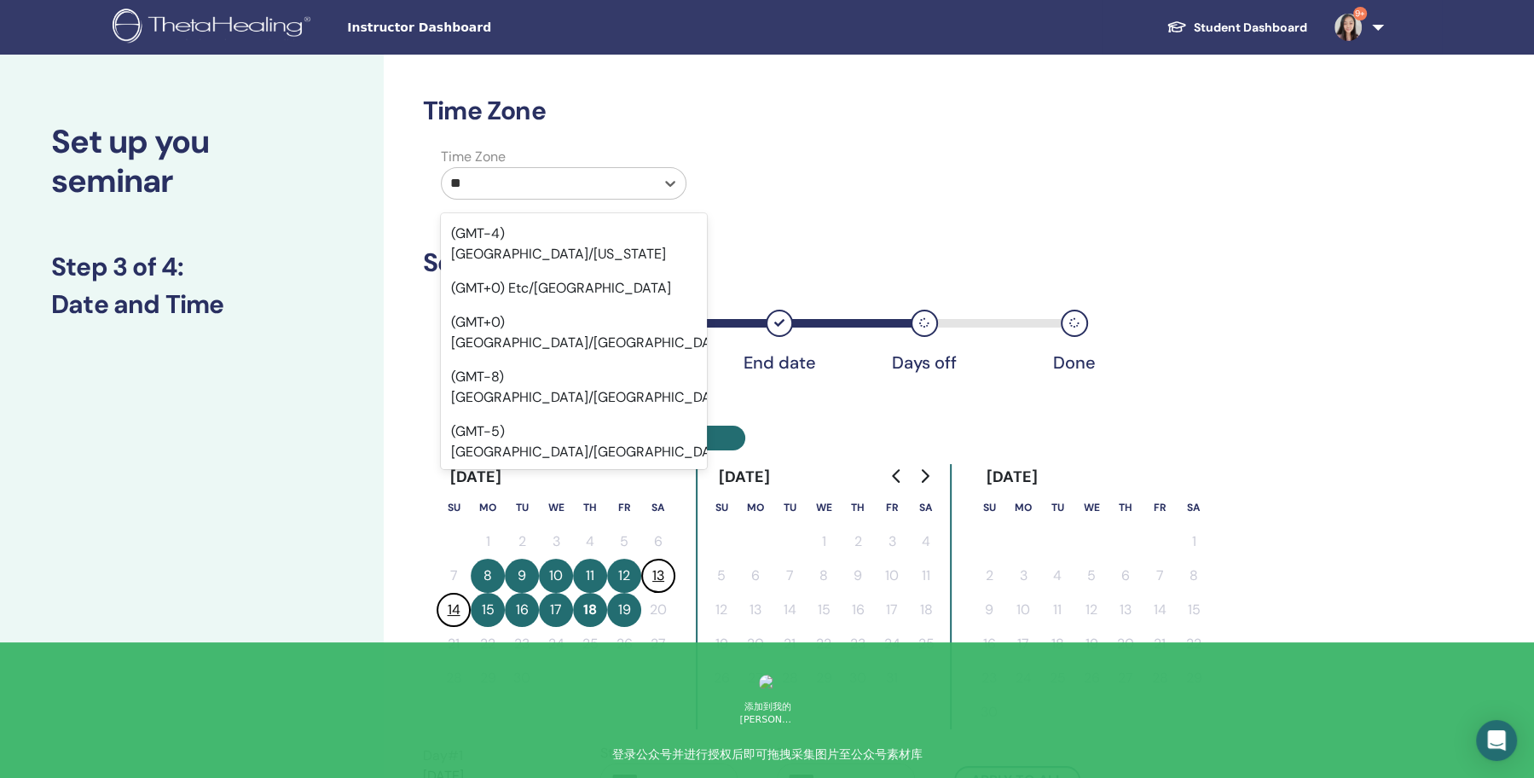
type input "*"
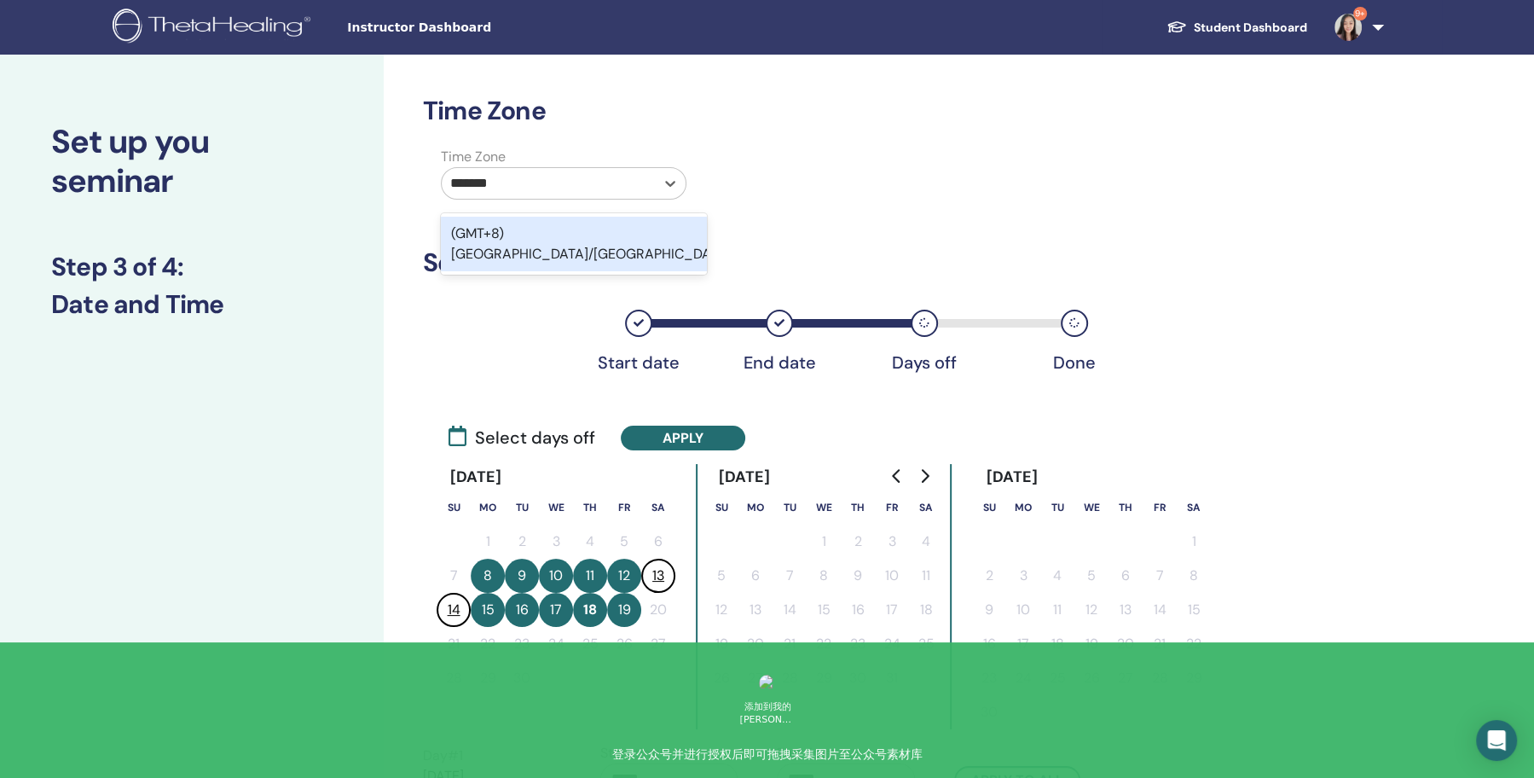
type input "********"
click at [598, 220] on div "(GMT+8) [GEOGRAPHIC_DATA]/[GEOGRAPHIC_DATA]" at bounding box center [574, 244] width 266 height 55
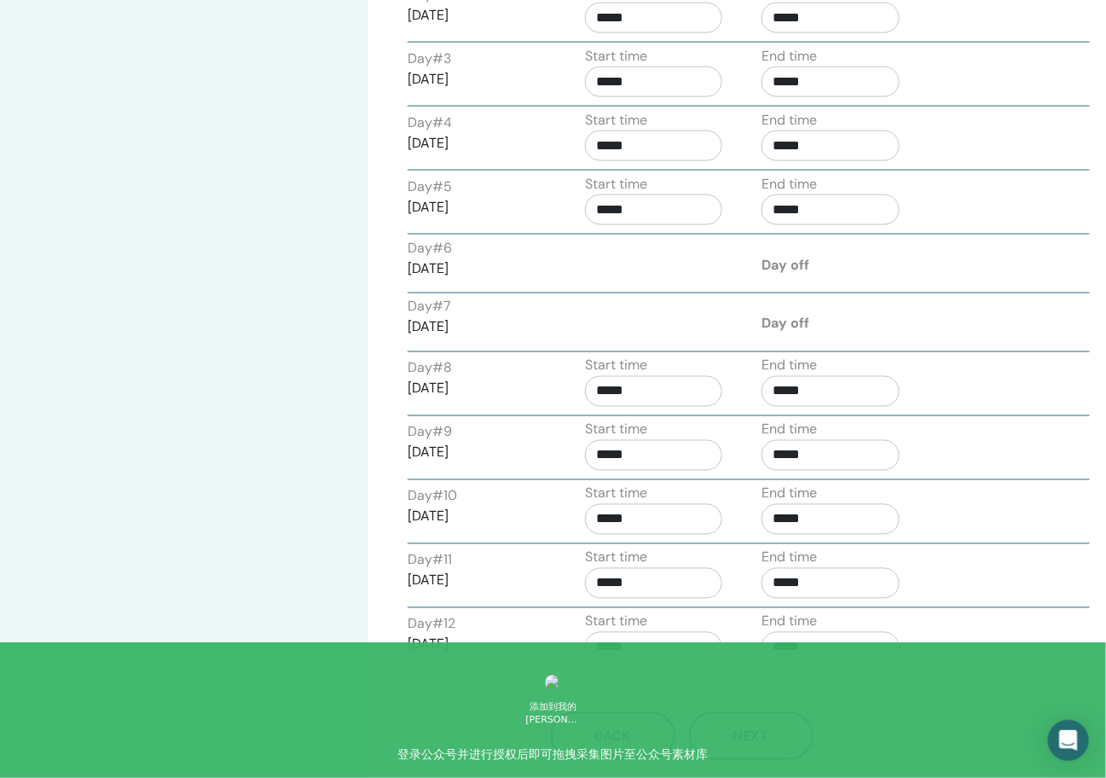
scroll to position [1391, 0]
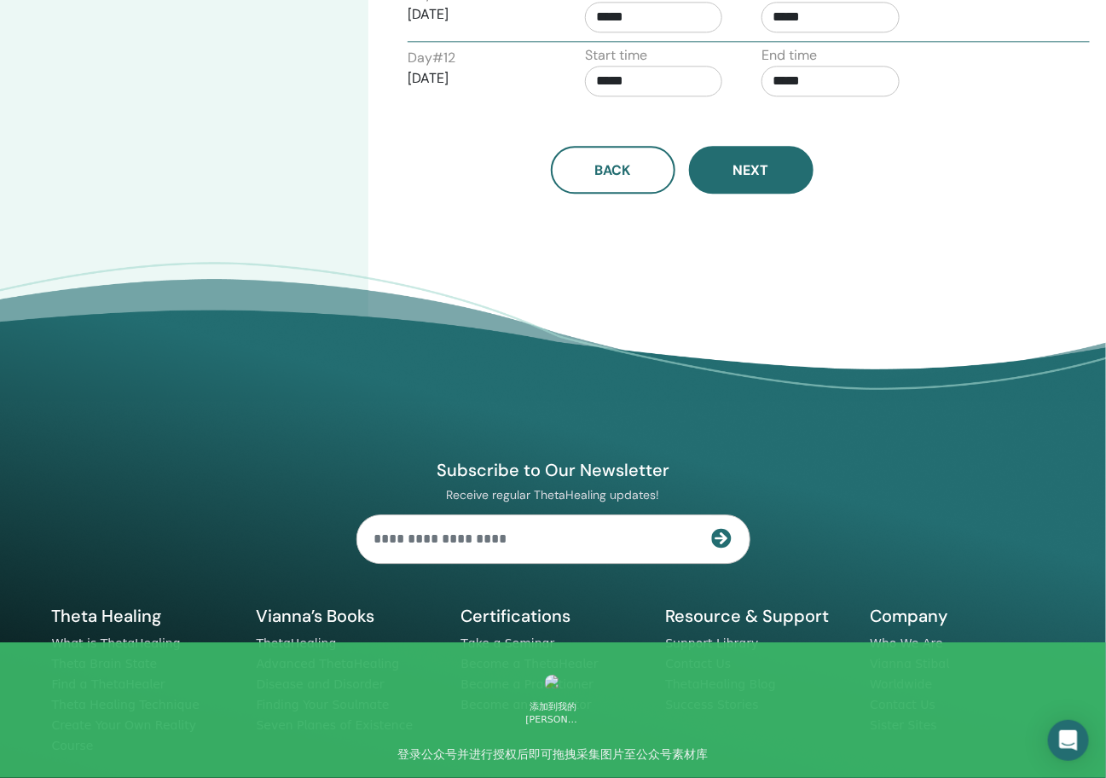
click at [750, 169] on button "Next" at bounding box center [751, 170] width 124 height 48
click at [738, 162] on span "Next" at bounding box center [751, 170] width 36 height 18
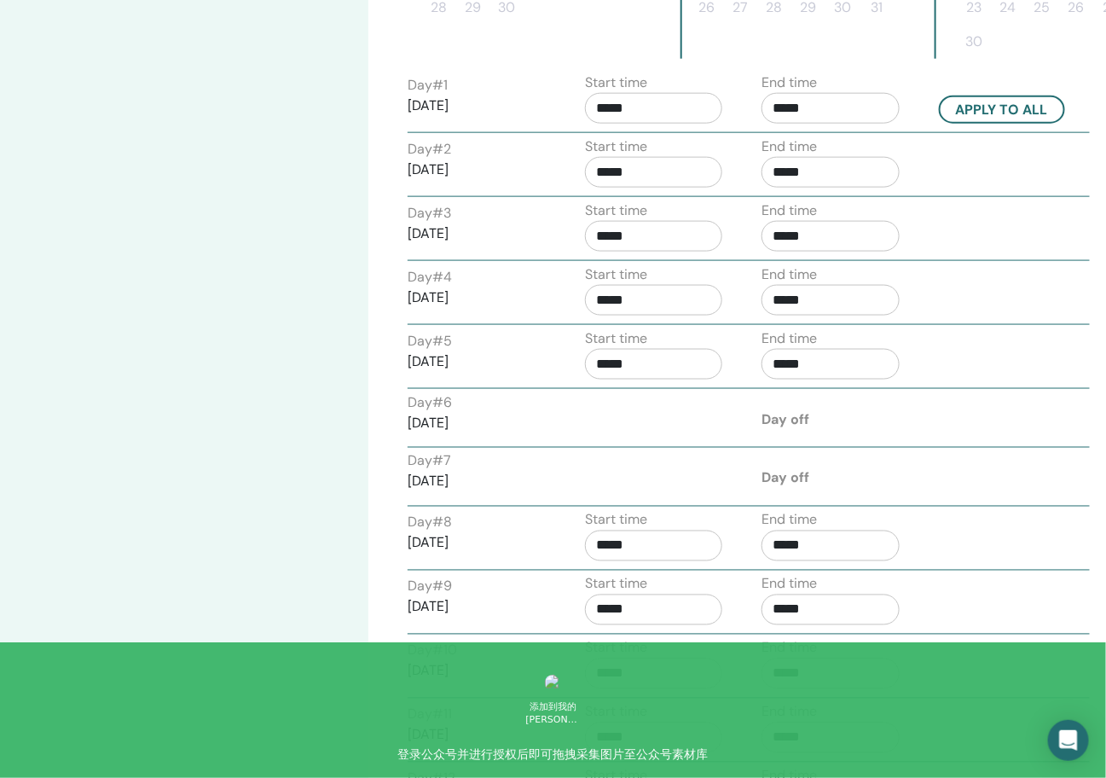
scroll to position [970, 0]
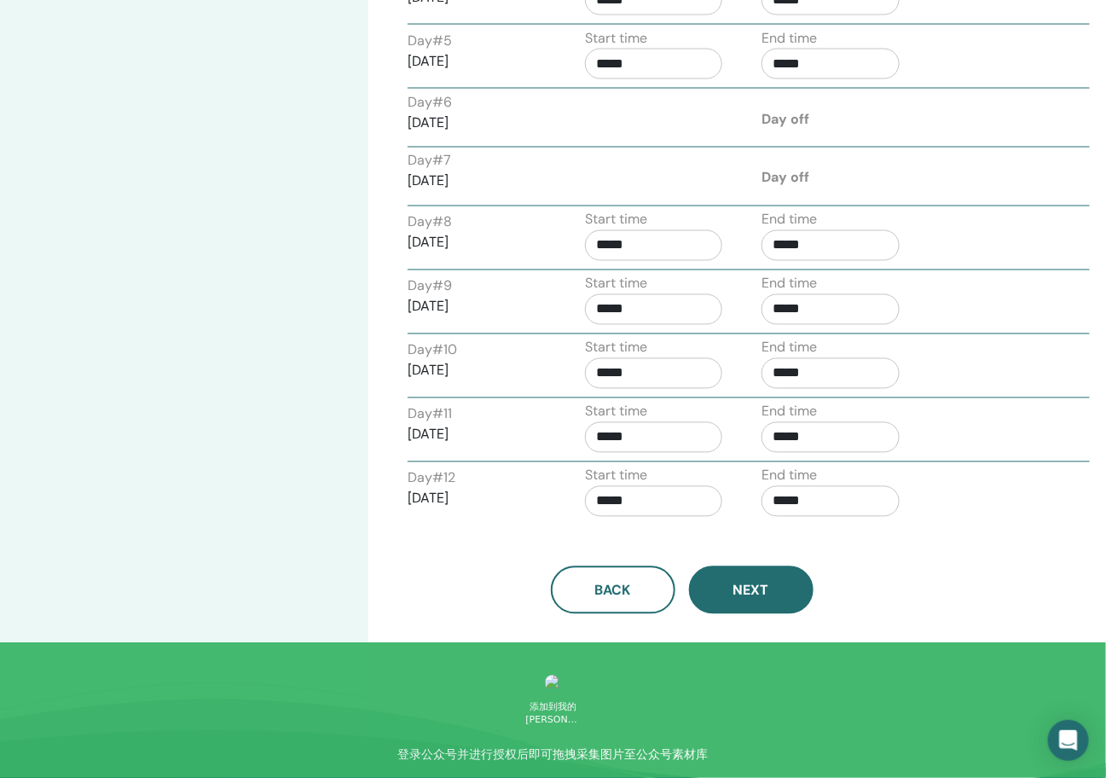
click at [744, 566] on button "Next" at bounding box center [751, 590] width 124 height 48
click at [744, 582] on span "Next" at bounding box center [751, 591] width 36 height 18
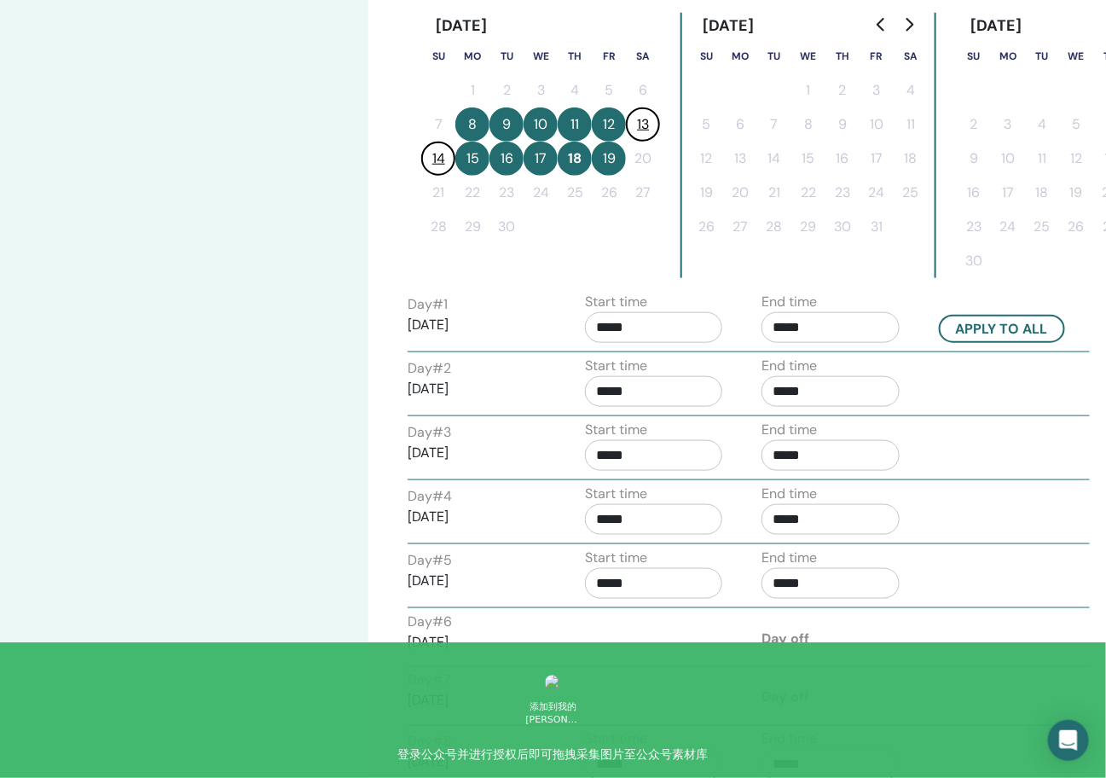
scroll to position [182, 0]
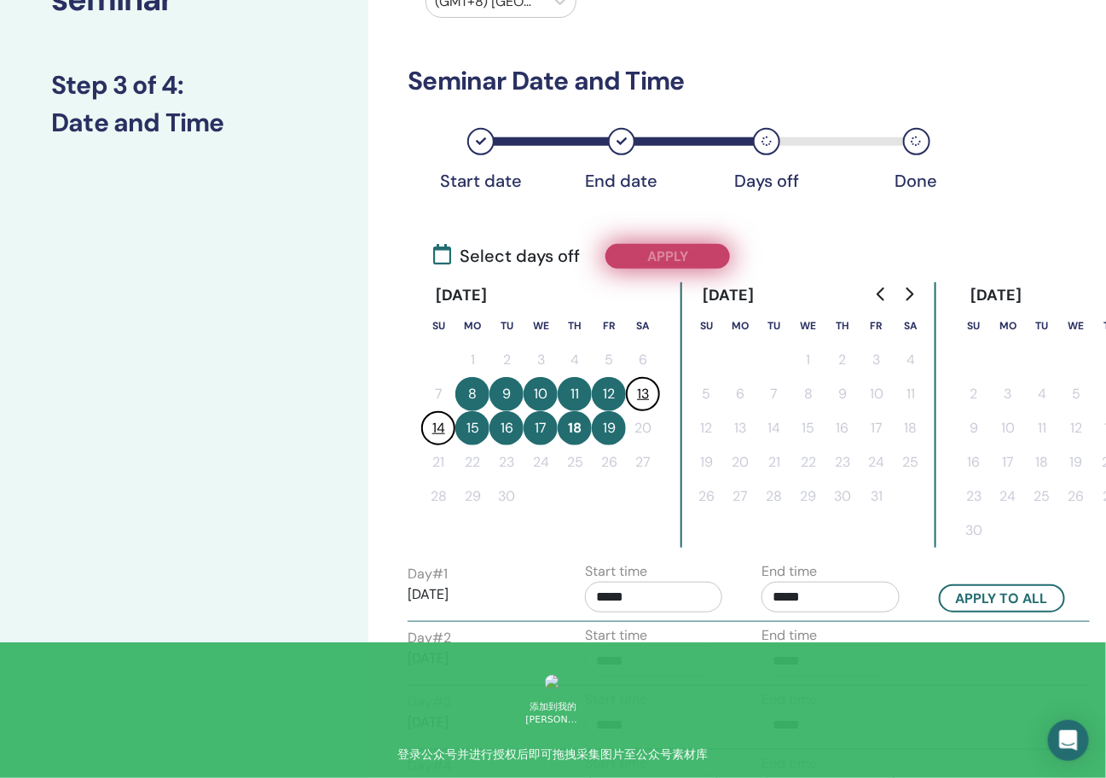
click at [686, 252] on button "Apply" at bounding box center [667, 256] width 124 height 25
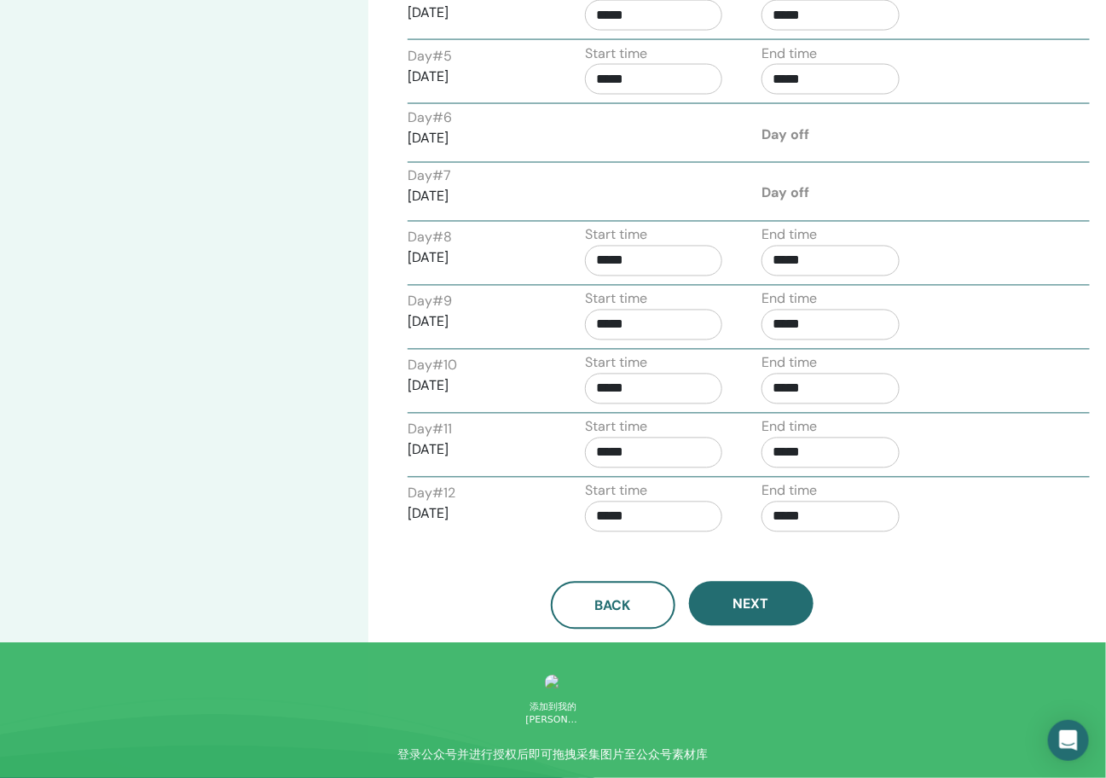
scroll to position [1430, 0]
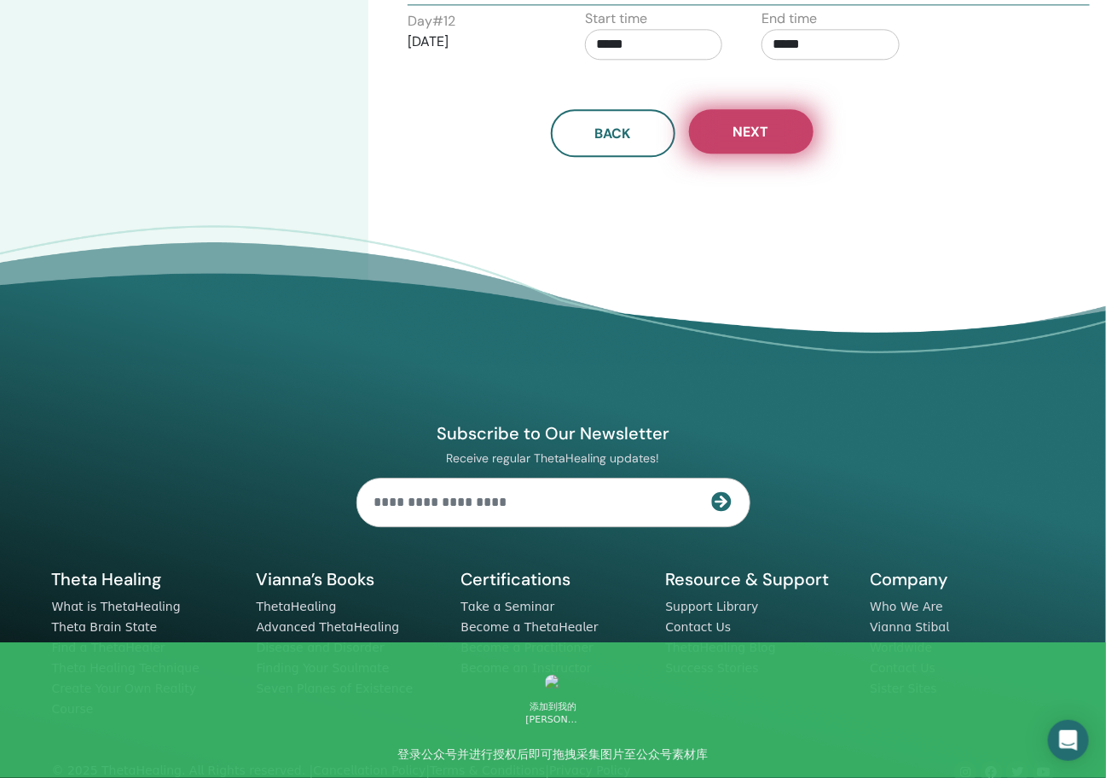
click at [754, 137] on button "Next" at bounding box center [751, 131] width 124 height 44
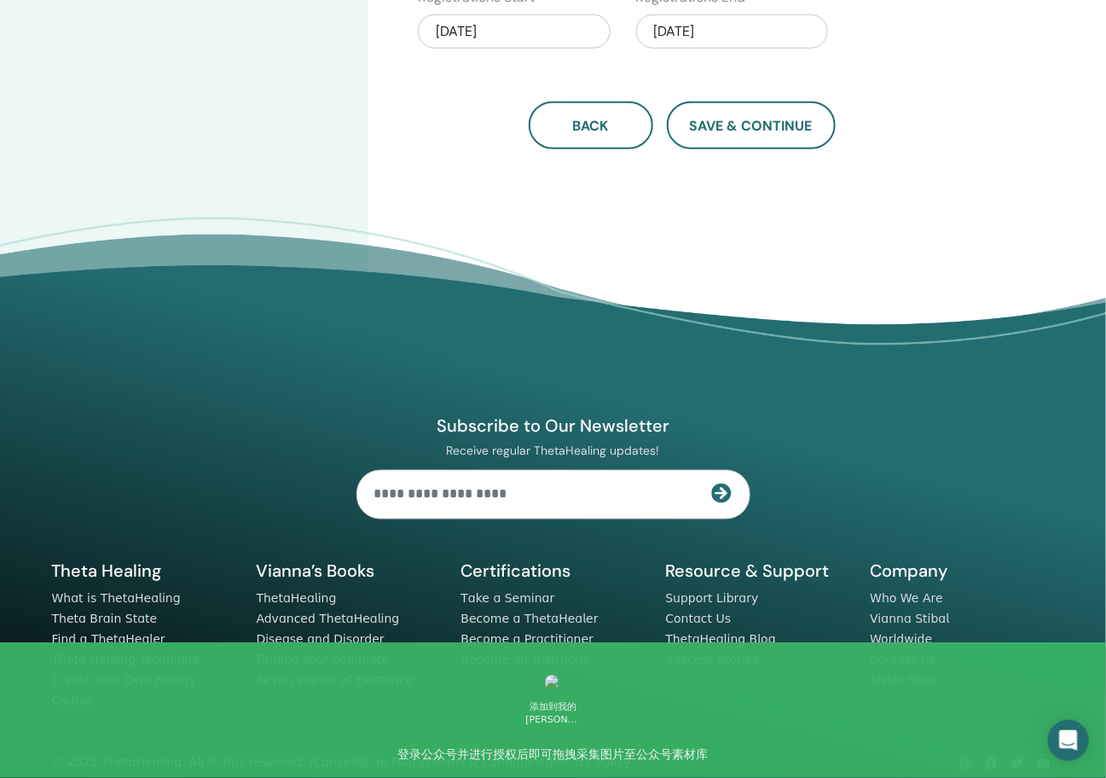
scroll to position [0, 0]
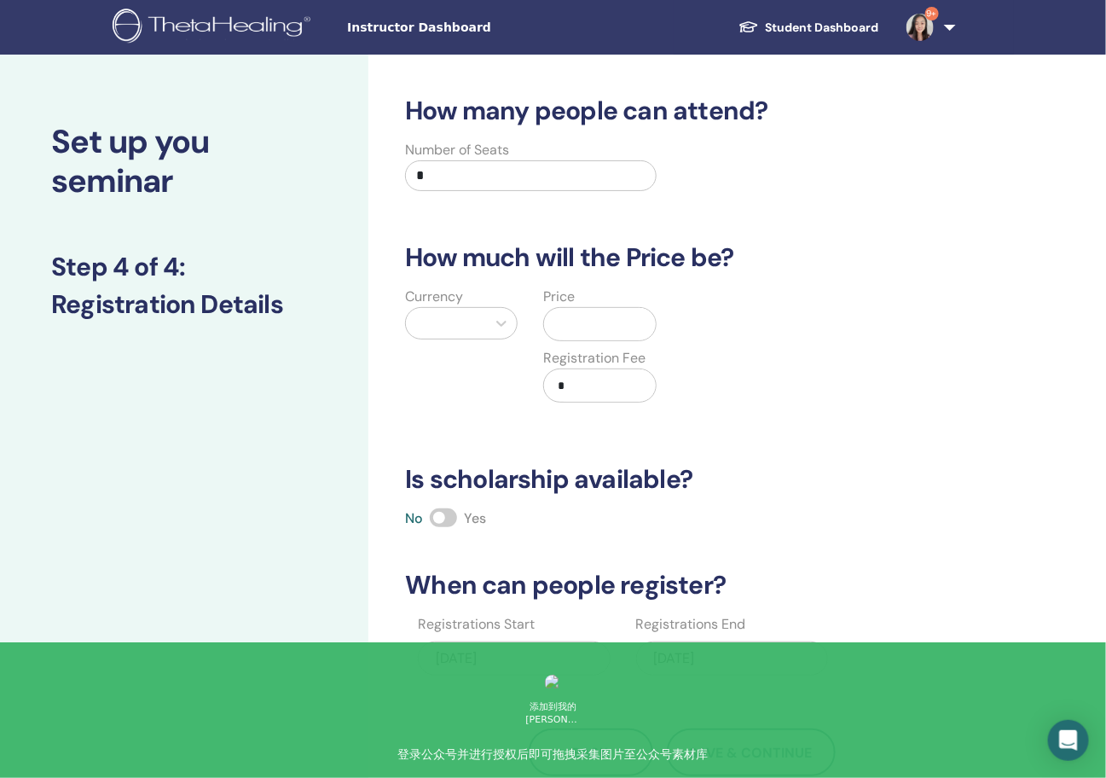
click at [491, 180] on input "*" at bounding box center [530, 175] width 251 height 31
type input "**"
click at [495, 323] on icon at bounding box center [501, 323] width 17 height 17
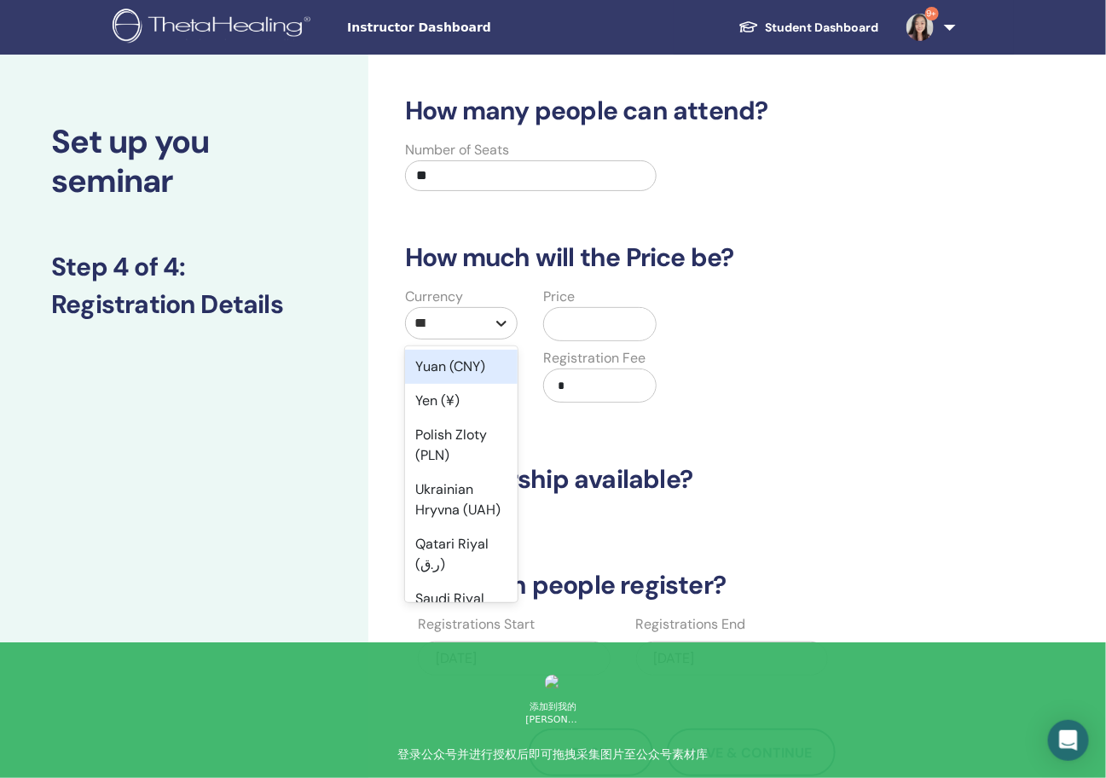
type input "****"
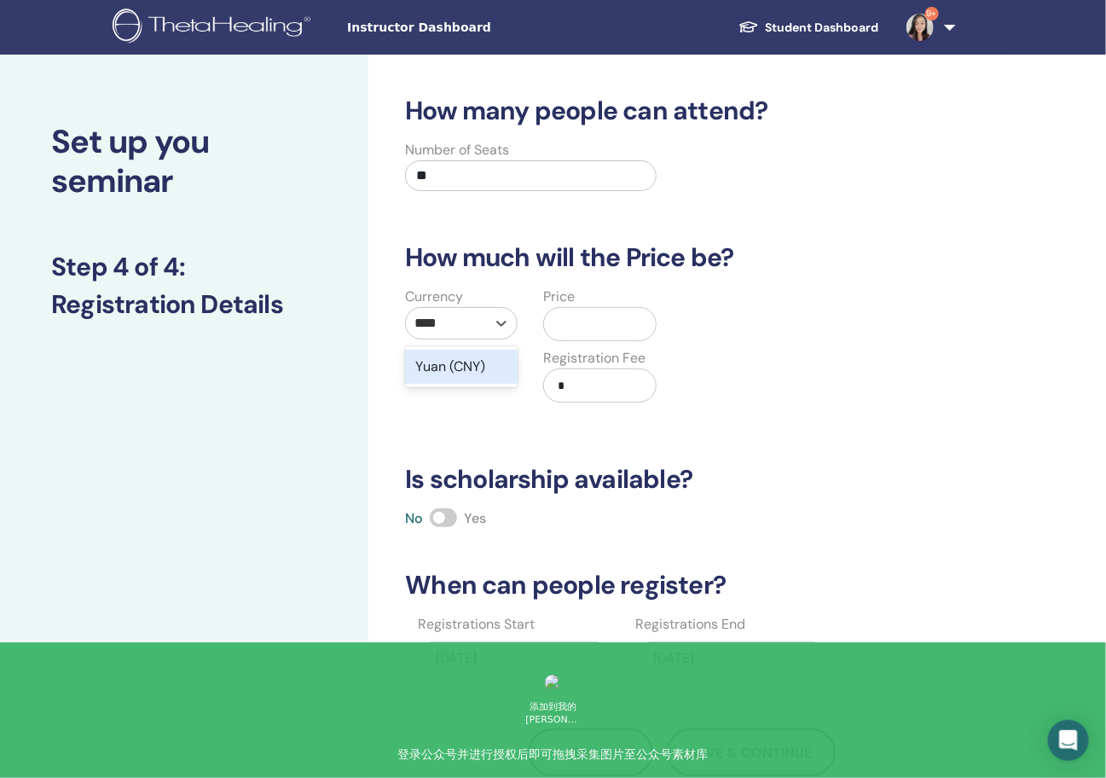
click at [466, 368] on div "Yuan (CNY)" at bounding box center [461, 367] width 113 height 34
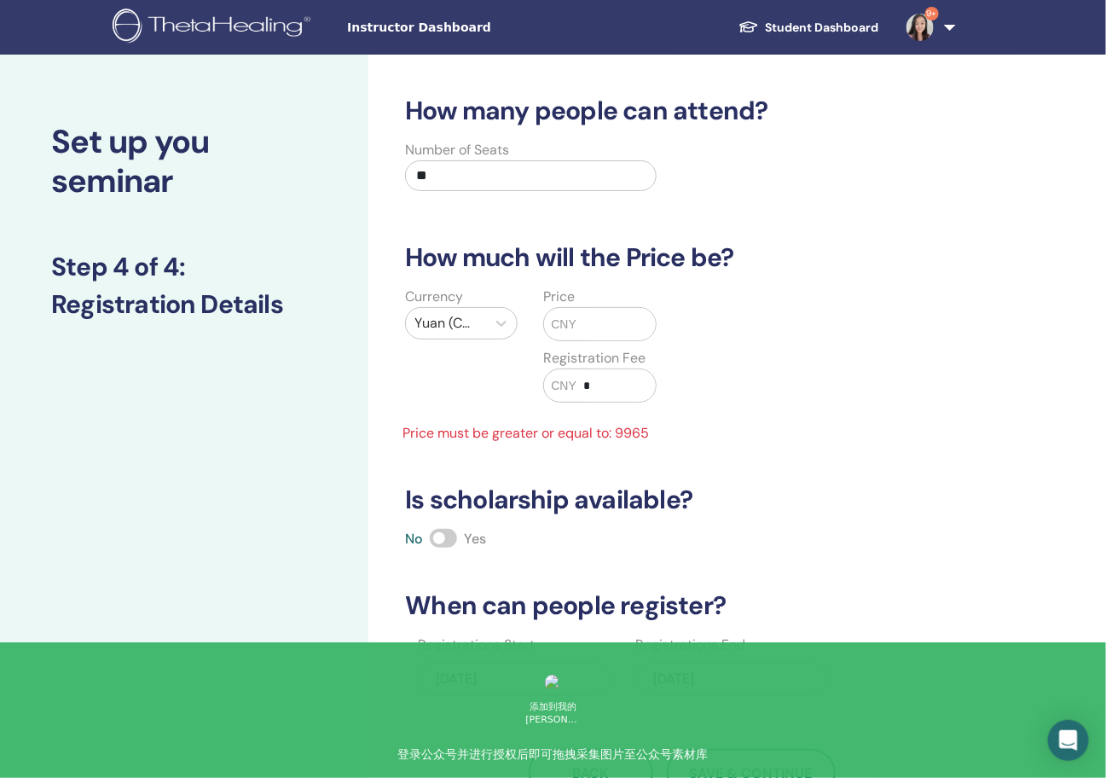
click at [608, 321] on input "text" at bounding box center [615, 324] width 79 height 32
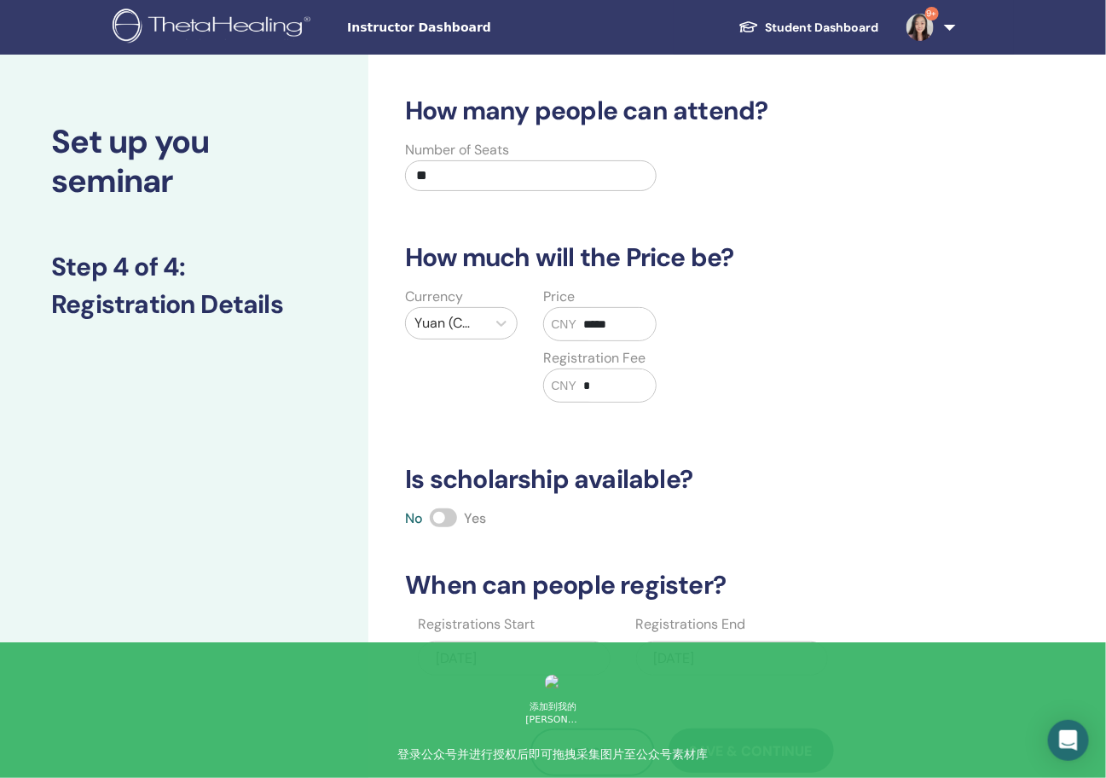
type input "*****"
click at [378, 518] on div "How many people can attend? Number of Seats ** How much will the Price be? Curr…" at bounding box center [737, 535] width 738 height 960
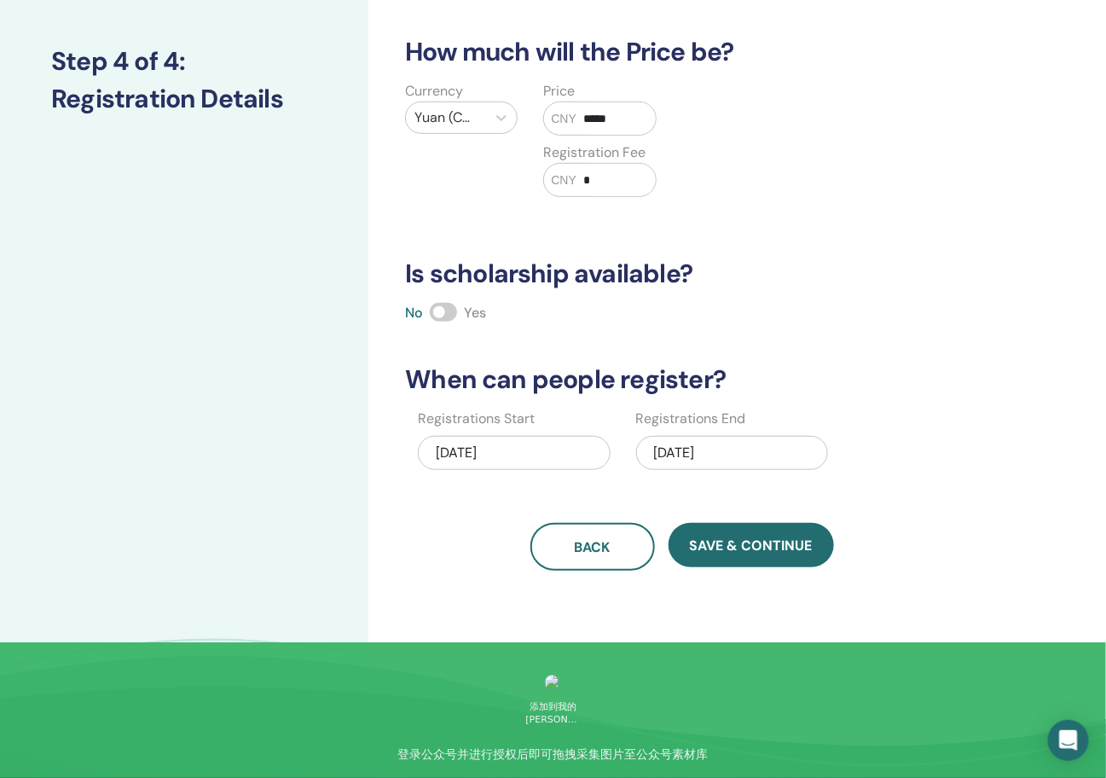
scroll to position [206, 0]
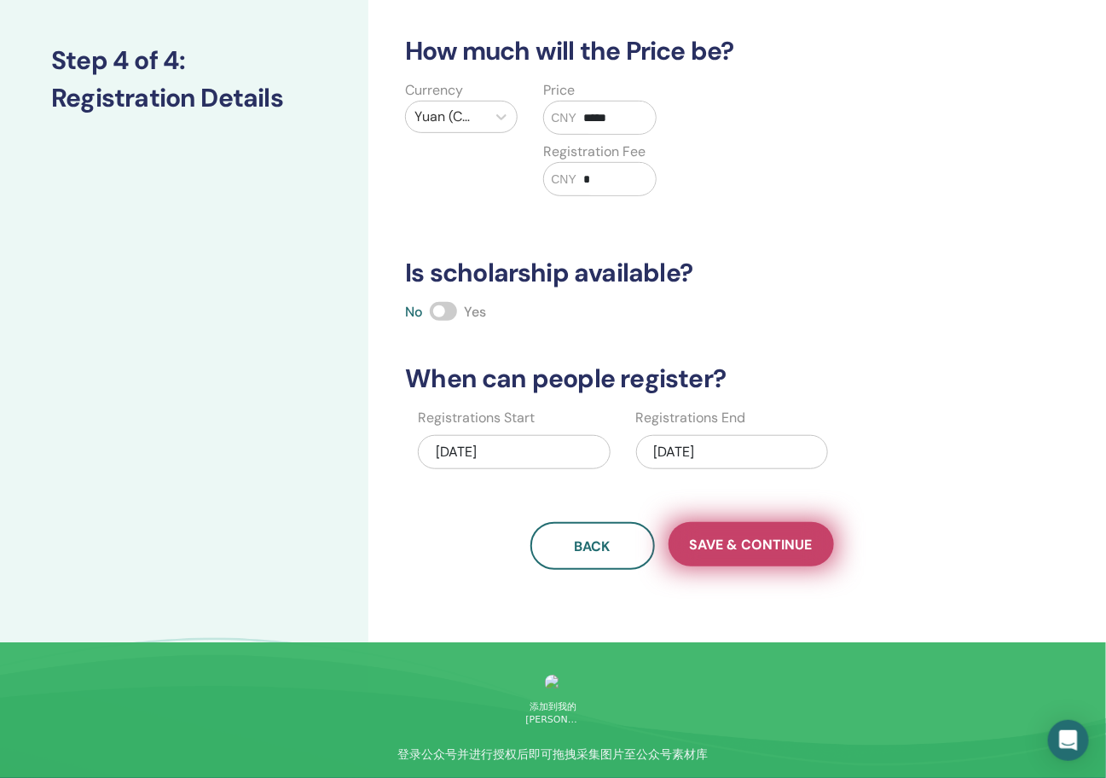
click at [705, 547] on span "Save & Continue" at bounding box center [751, 544] width 123 height 18
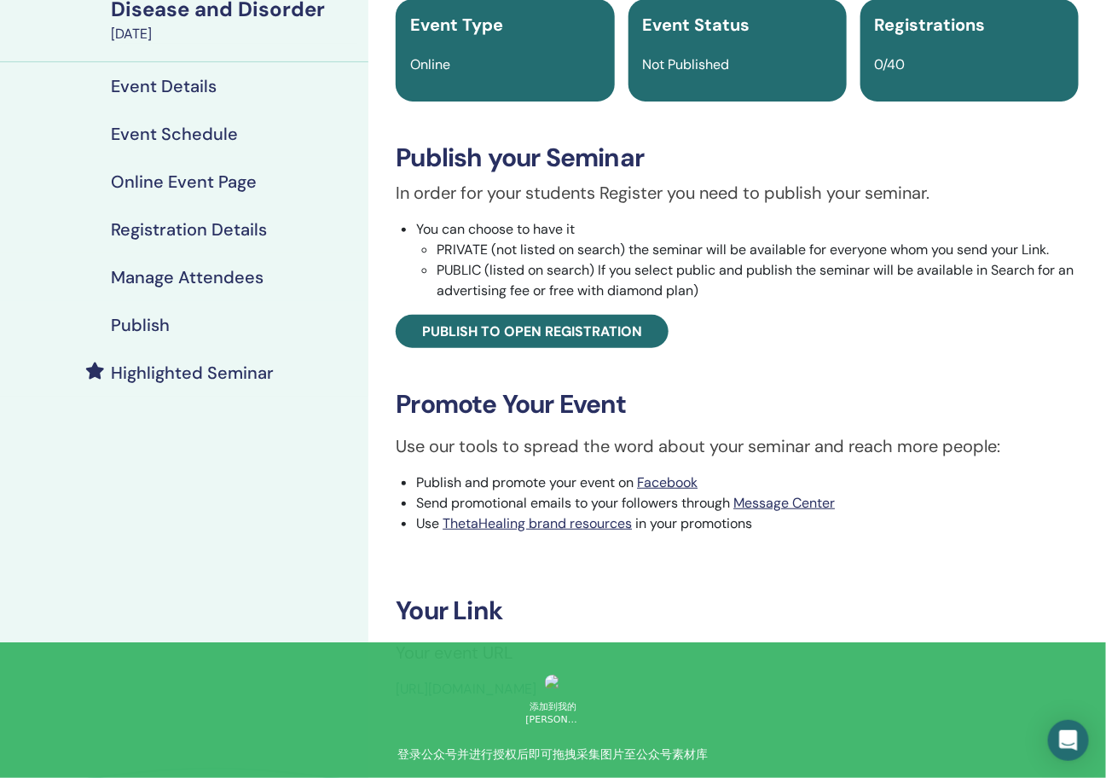
scroll to position [126, 0]
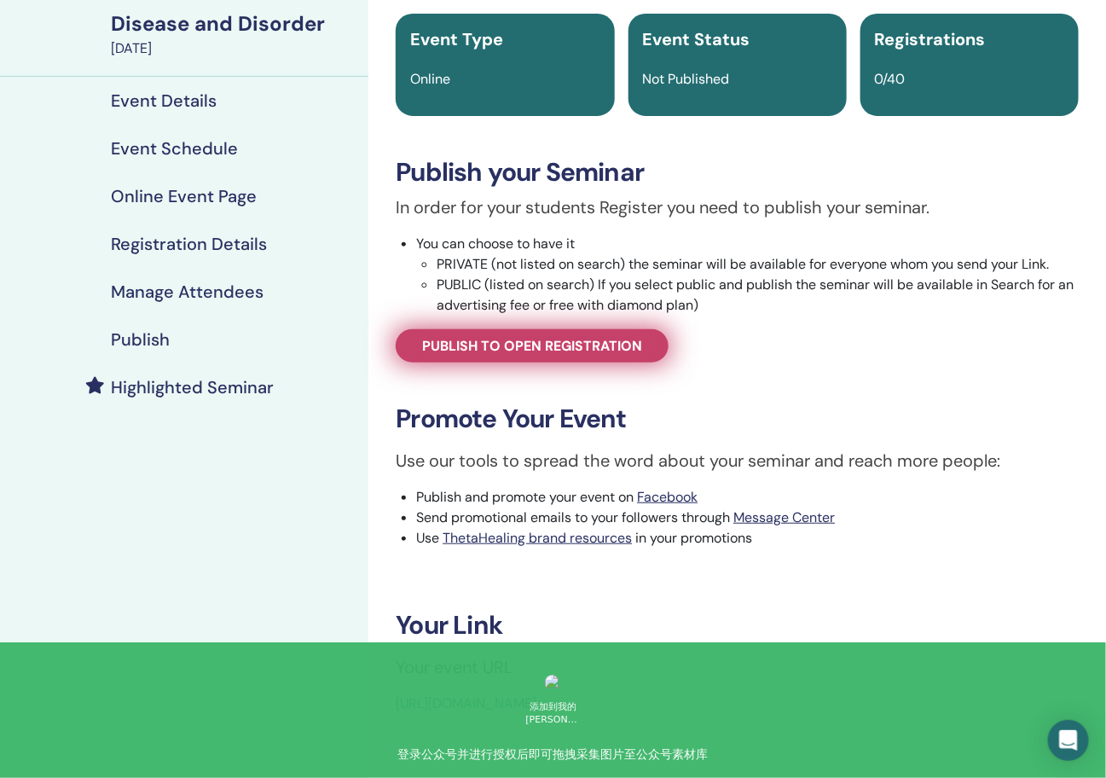
click at [592, 345] on span "Publish to open registration" at bounding box center [532, 346] width 220 height 18
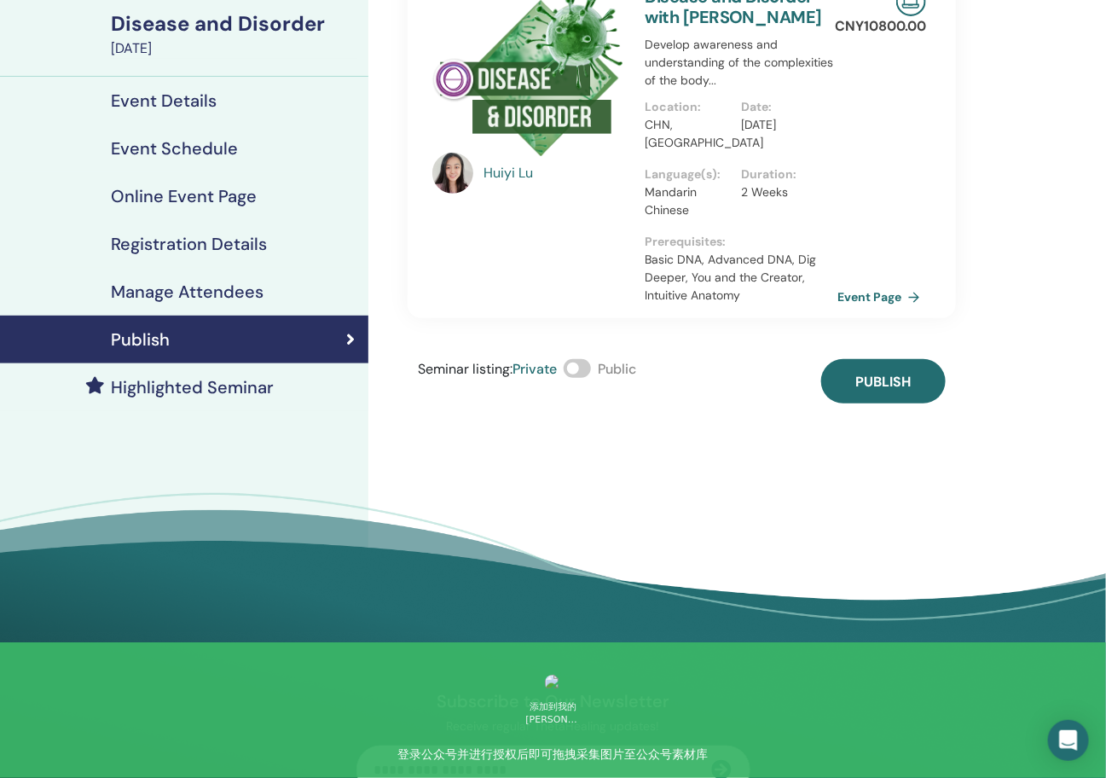
scroll to position [48, 0]
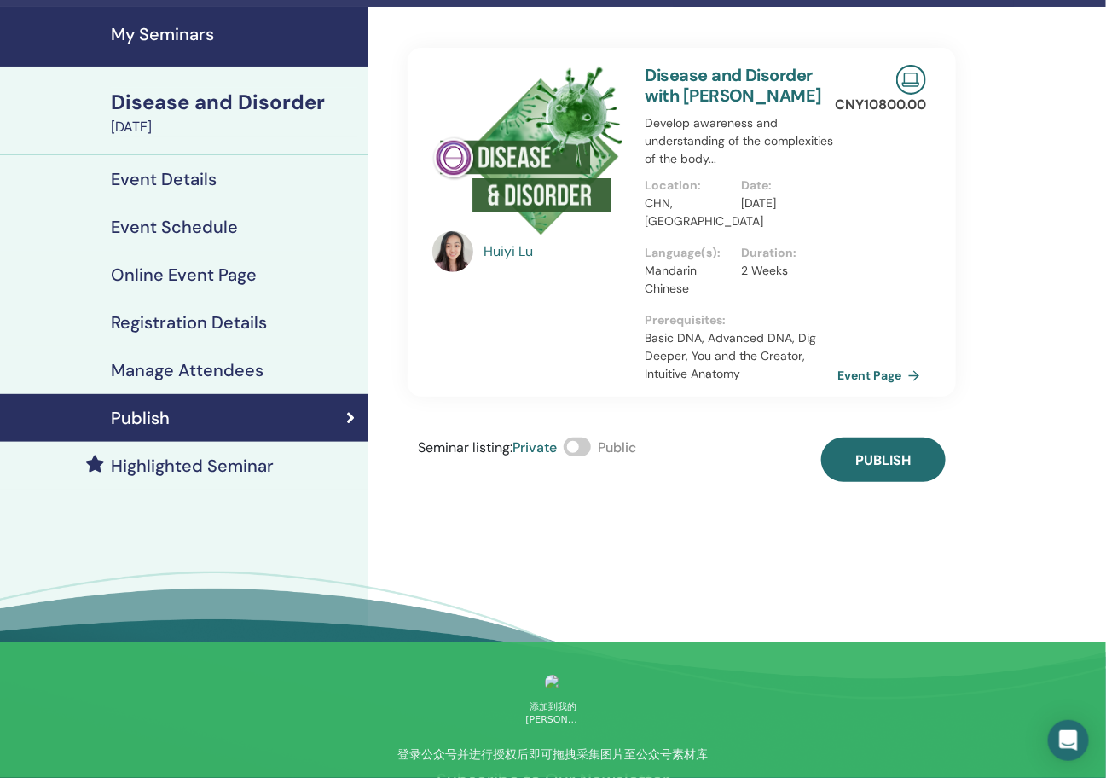
click at [591, 444] on span at bounding box center [577, 446] width 27 height 19
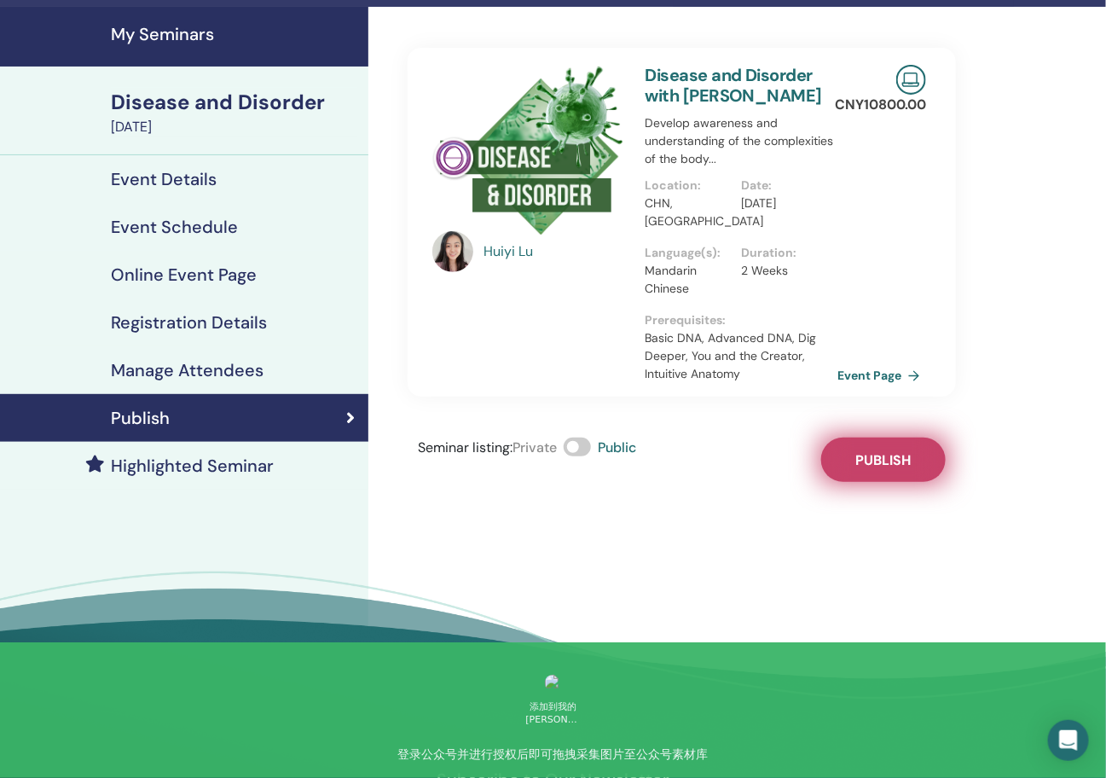
click at [874, 451] on span "Publish" at bounding box center [882, 460] width 55 height 18
click at [902, 368] on link "Event Page" at bounding box center [885, 375] width 90 height 26
click at [887, 374] on link "Event Page" at bounding box center [885, 375] width 90 height 26
click at [893, 362] on link "Event Page" at bounding box center [885, 375] width 90 height 26
click at [882, 380] on link "Event Page" at bounding box center [885, 375] width 90 height 26
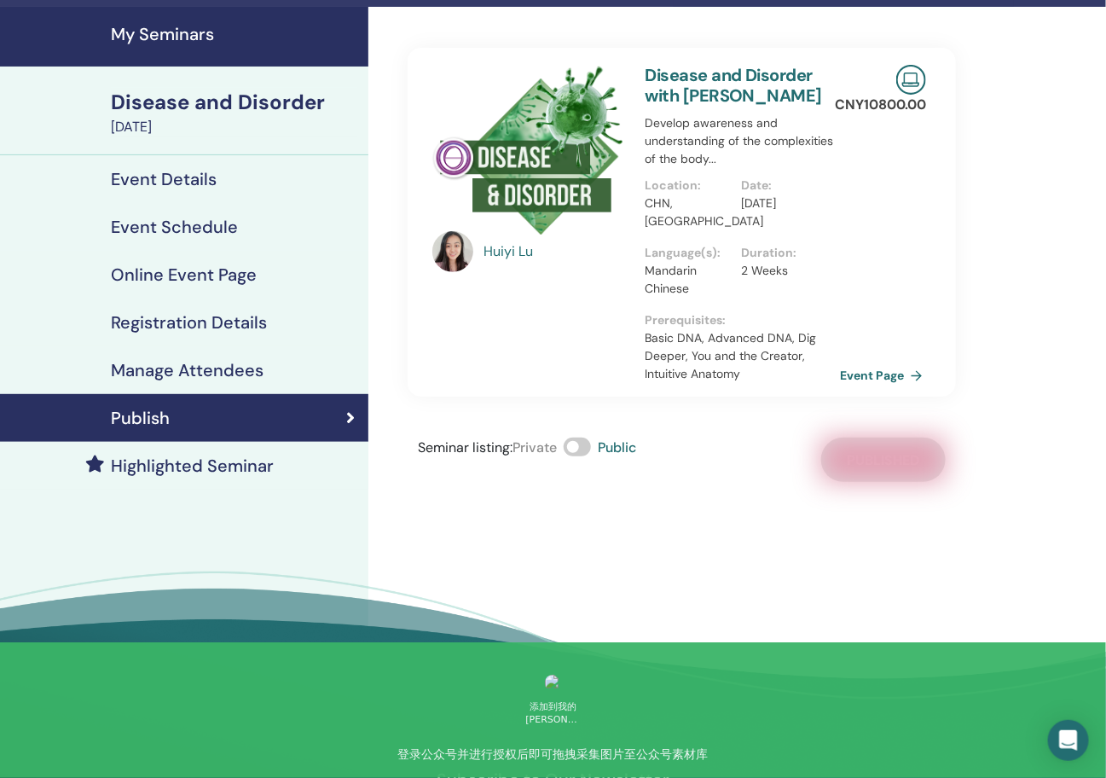
click at [882, 380] on link "Event Page" at bounding box center [885, 375] width 90 height 26
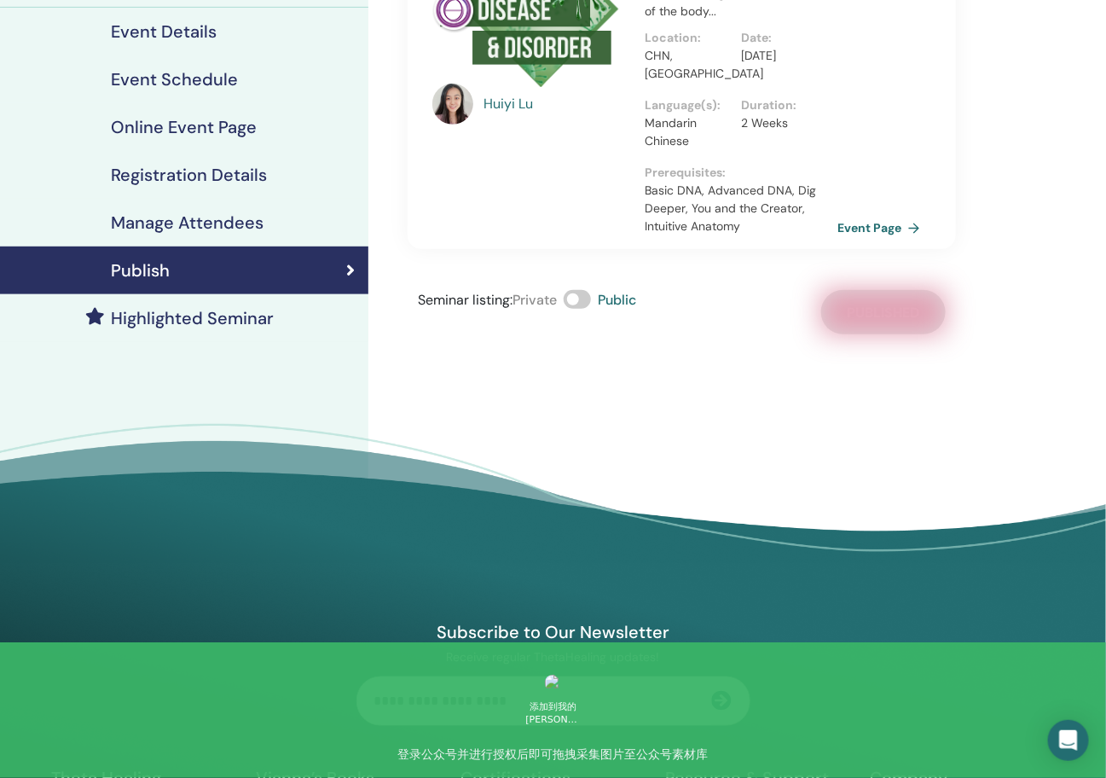
scroll to position [196, 0]
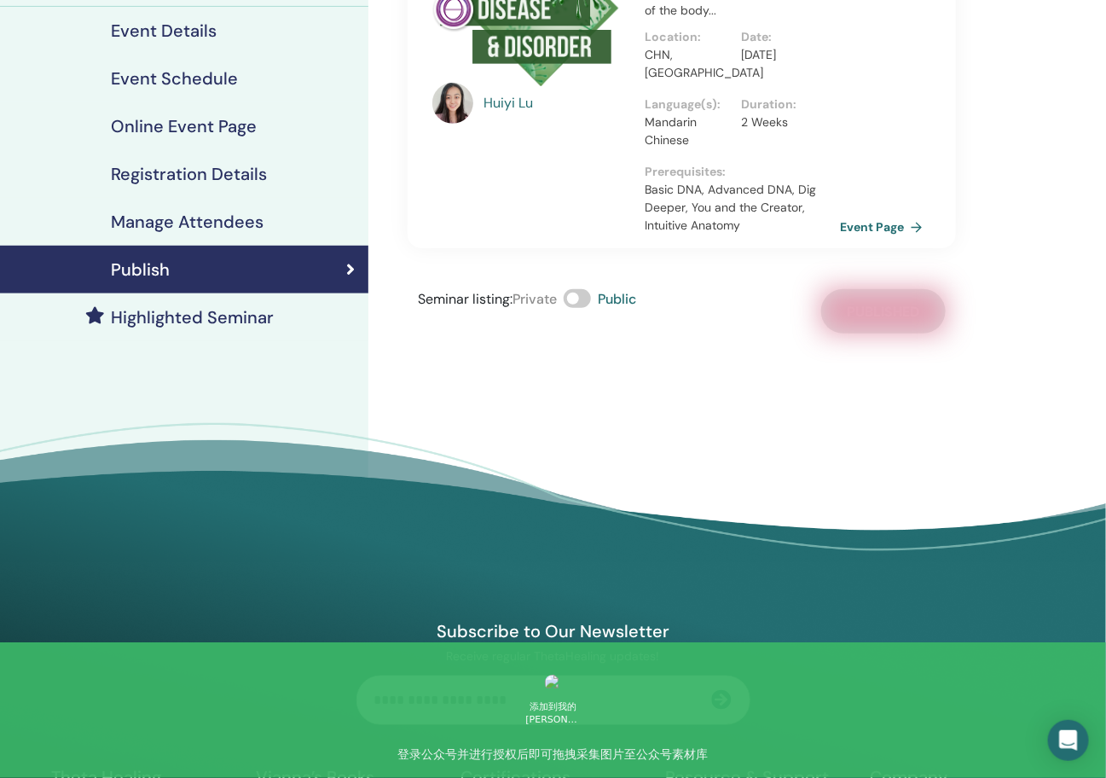
click at [856, 226] on link "Event Page" at bounding box center [885, 227] width 90 height 26
click at [860, 229] on link "Event Page" at bounding box center [885, 227] width 90 height 26
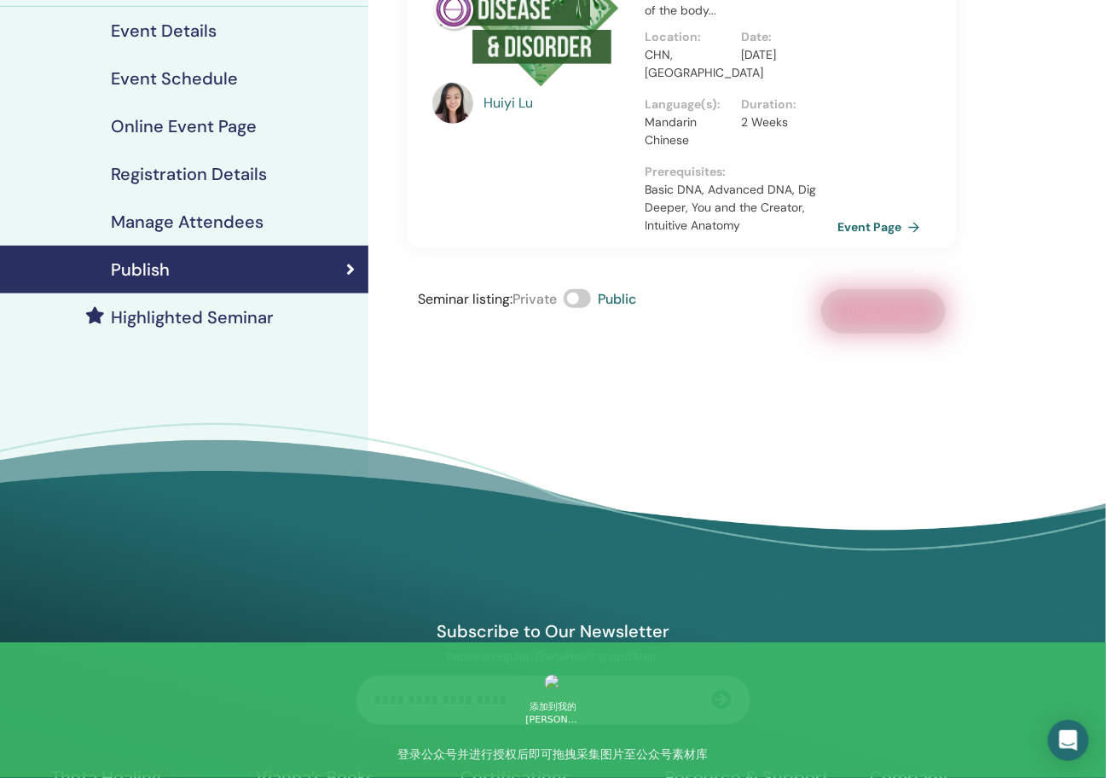
click at [227, 326] on h4 "Highlighted Seminar" at bounding box center [192, 317] width 163 height 20
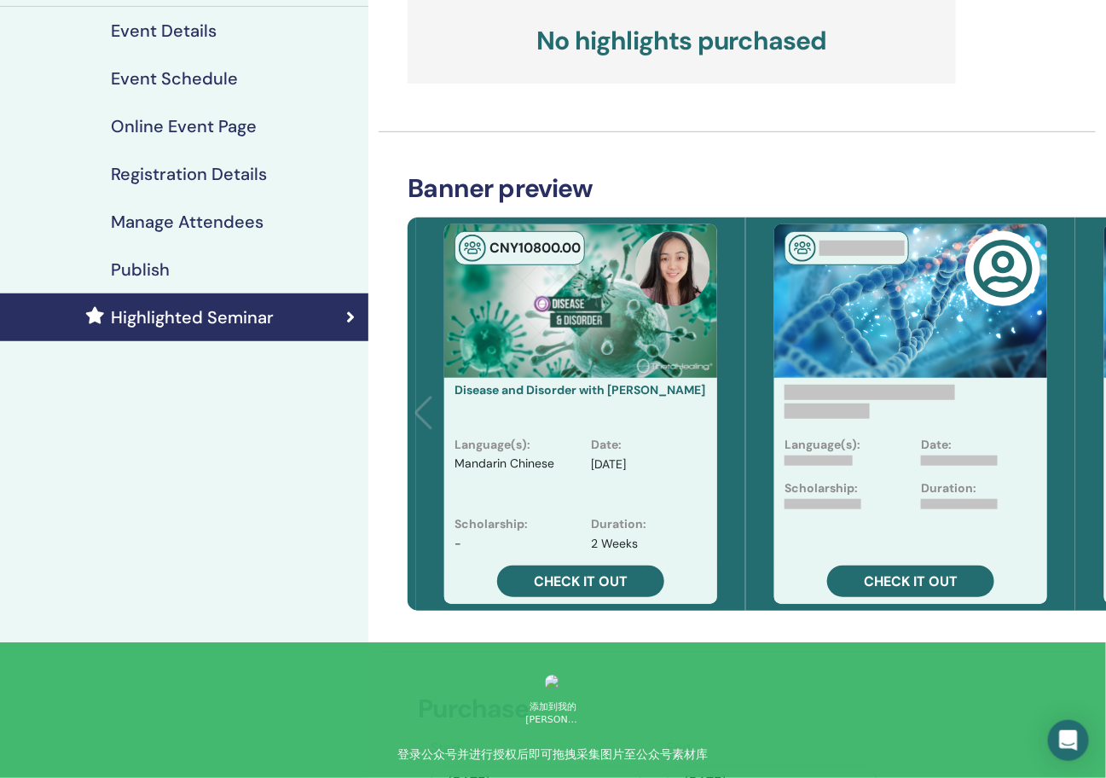
click at [239, 279] on link "Publish" at bounding box center [184, 270] width 368 height 48
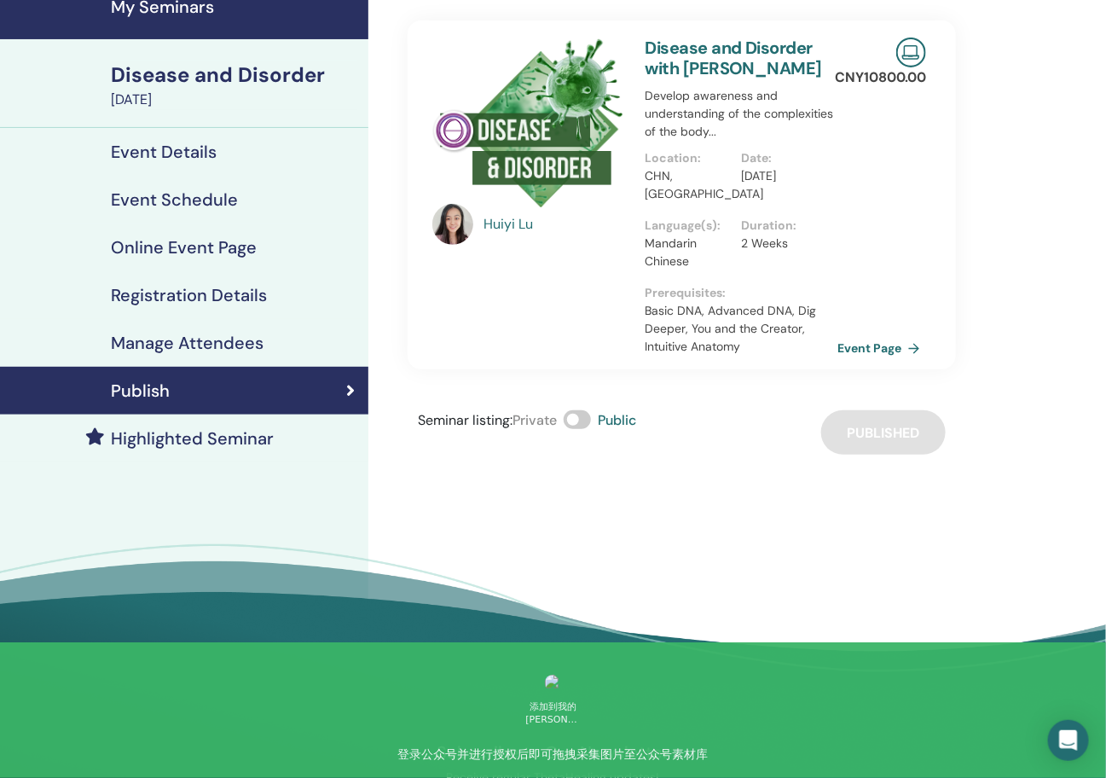
scroll to position [51, 0]
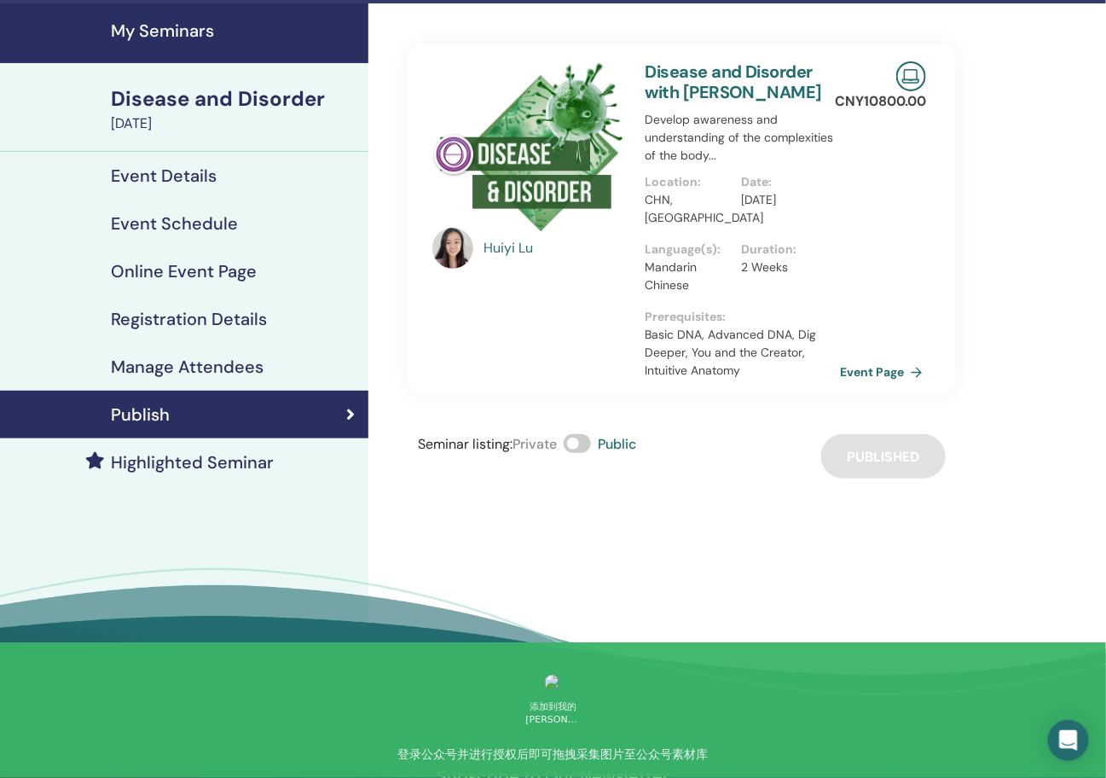
click at [861, 370] on link "Event Page" at bounding box center [885, 372] width 90 height 26
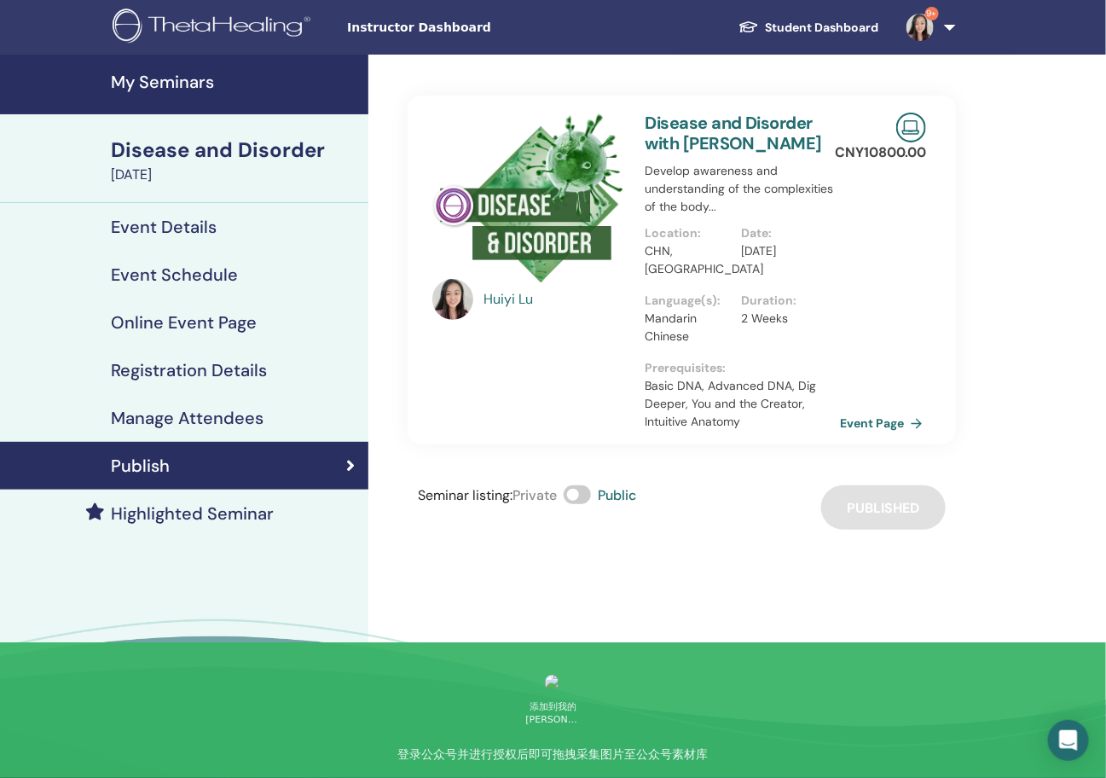
scroll to position [115, 0]
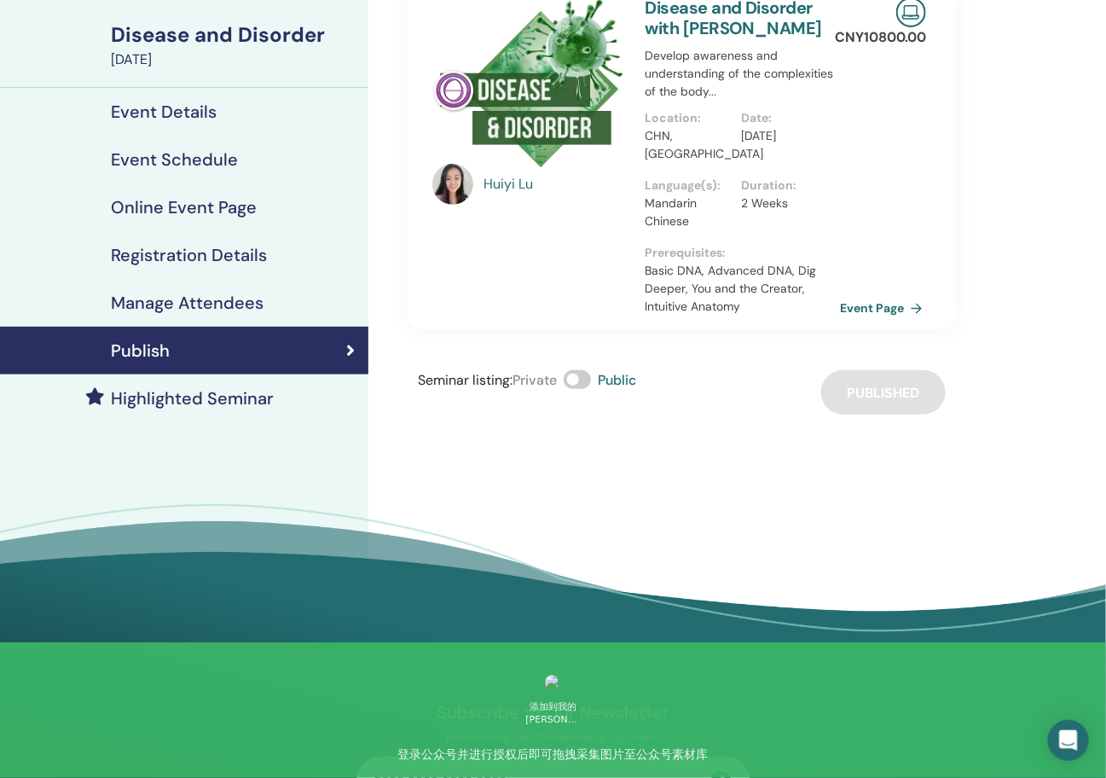
click at [858, 304] on link "Event Page" at bounding box center [885, 308] width 90 height 26
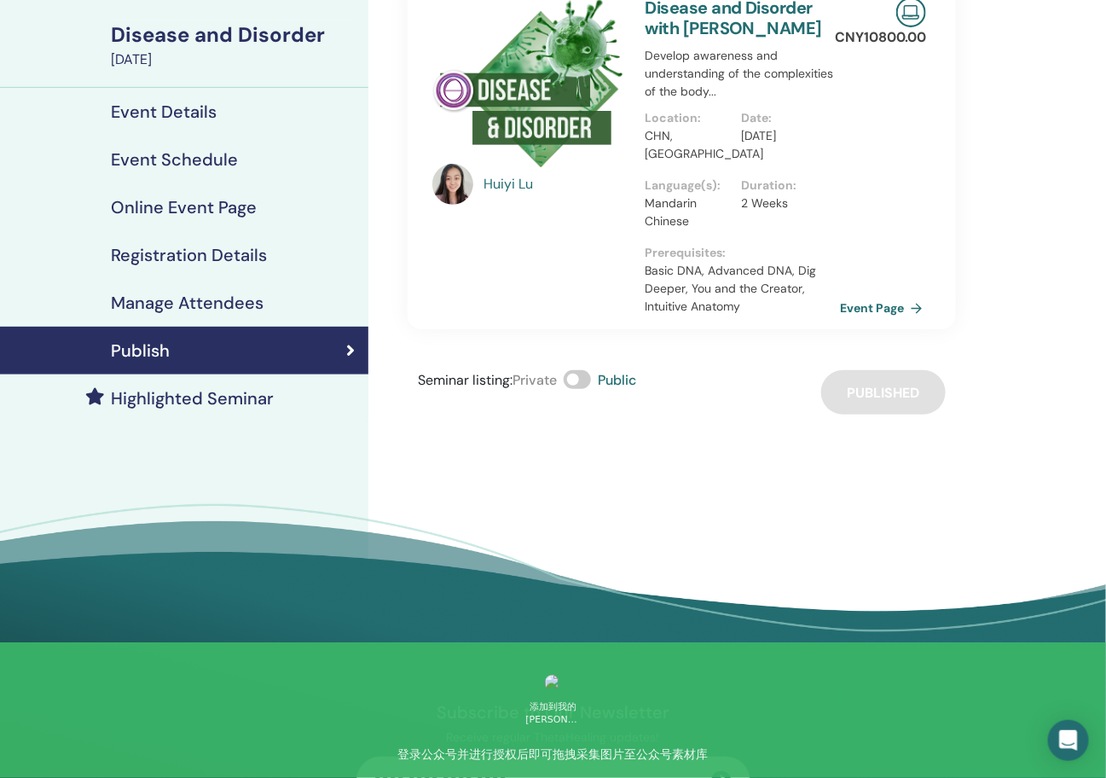
click at [858, 304] on link "Event Page" at bounding box center [885, 308] width 90 height 26
